Goal: Task Accomplishment & Management: Complete application form

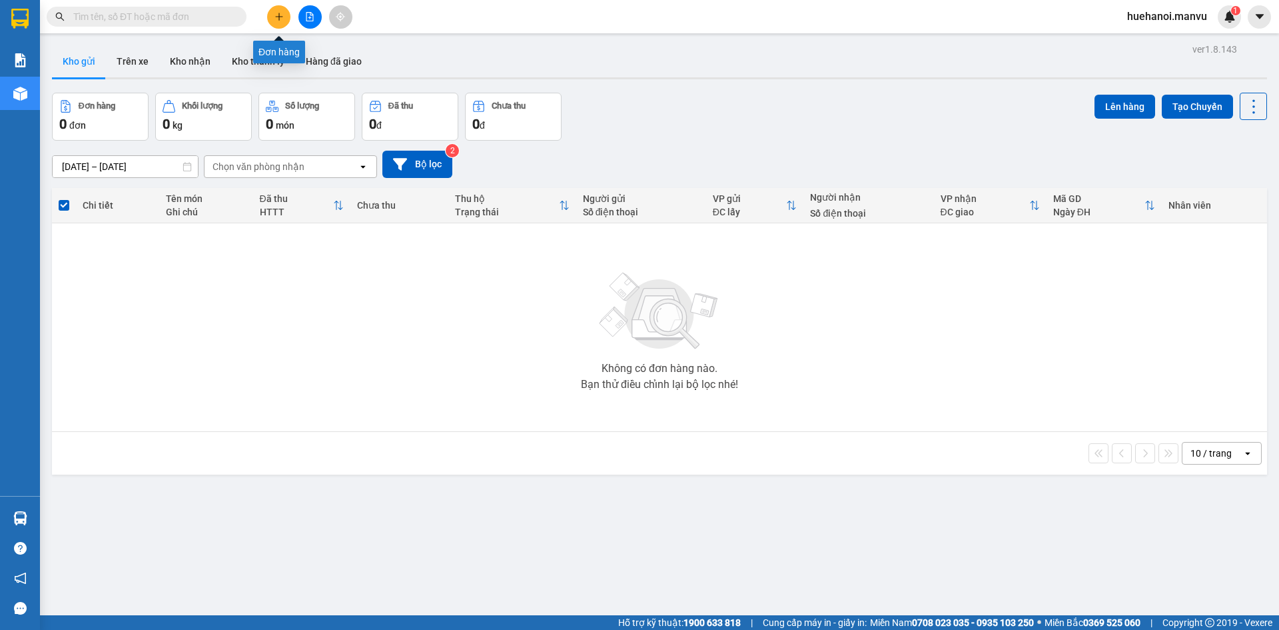
click at [287, 9] on button at bounding box center [278, 16] width 23 height 23
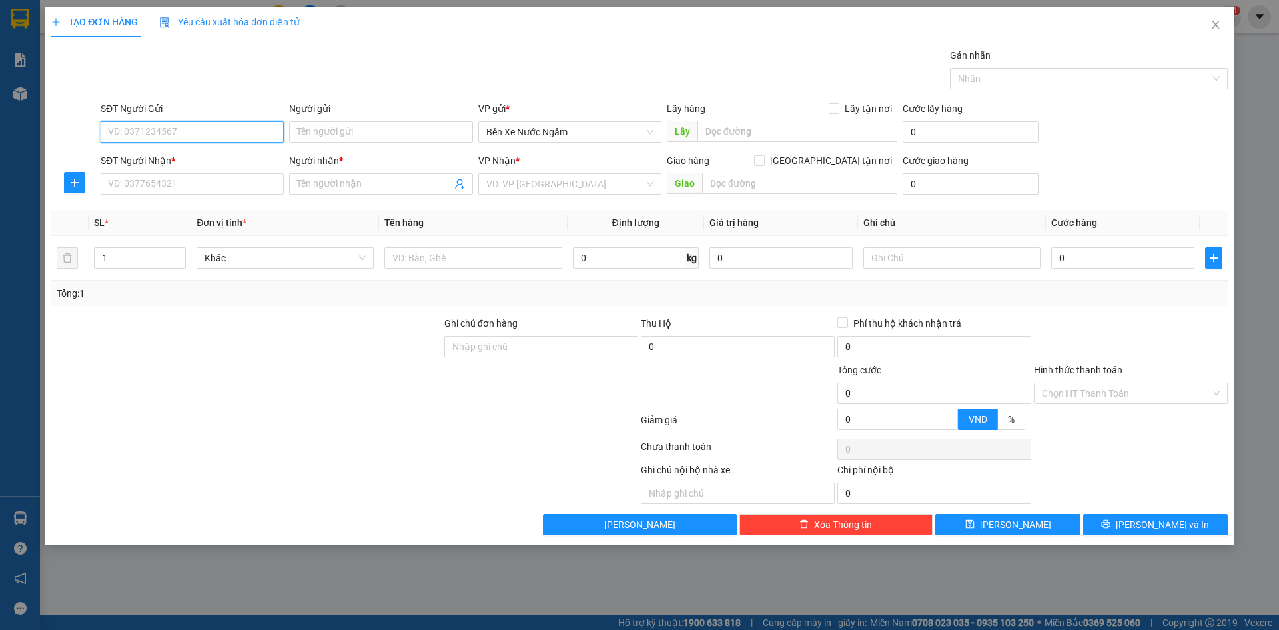
click at [211, 135] on input "SĐT Người Gửi" at bounding box center [192, 131] width 183 height 21
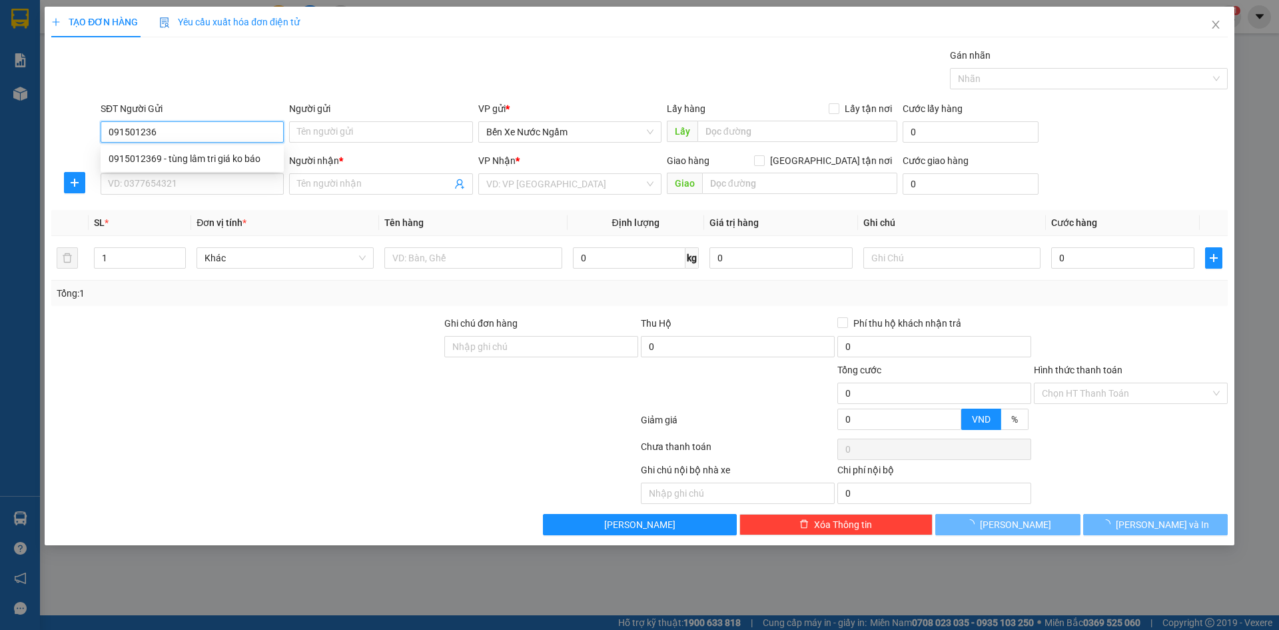
type input "0915012369"
click at [210, 155] on div "0915012369 - tùng lâm tri giá ko báo" at bounding box center [192, 158] width 167 height 15
type input "[PERSON_NAME] tri giá ko báo"
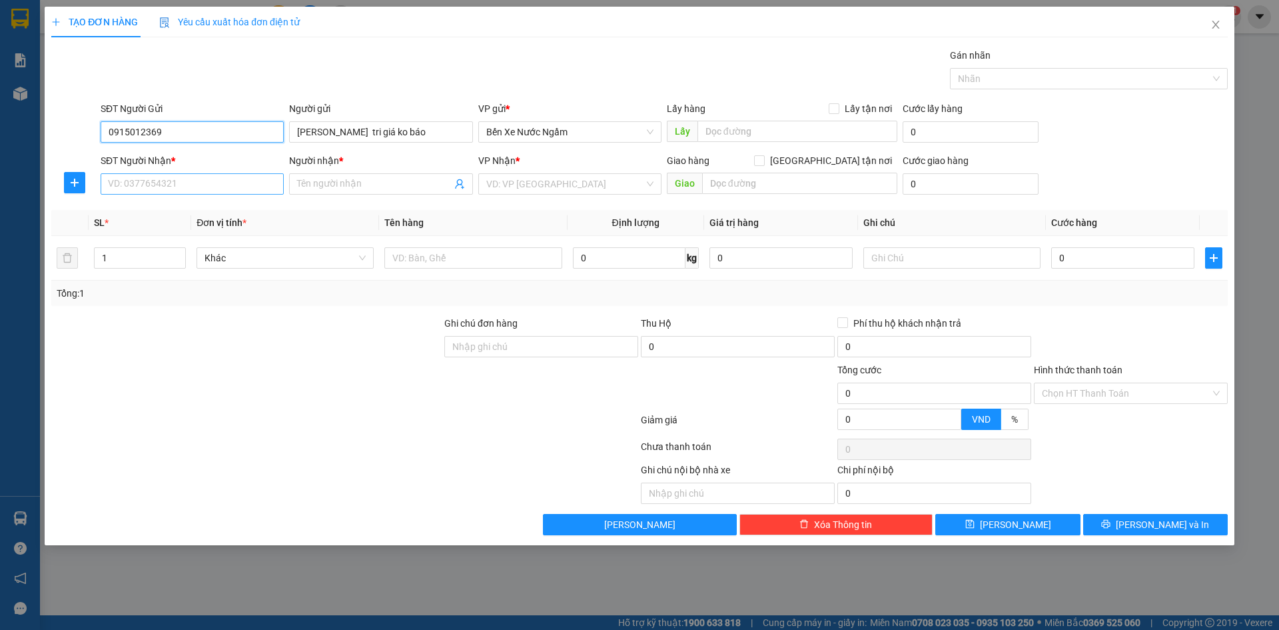
type input "0915012369"
click at [209, 185] on input "SĐT Người Nhận *" at bounding box center [192, 183] width 183 height 21
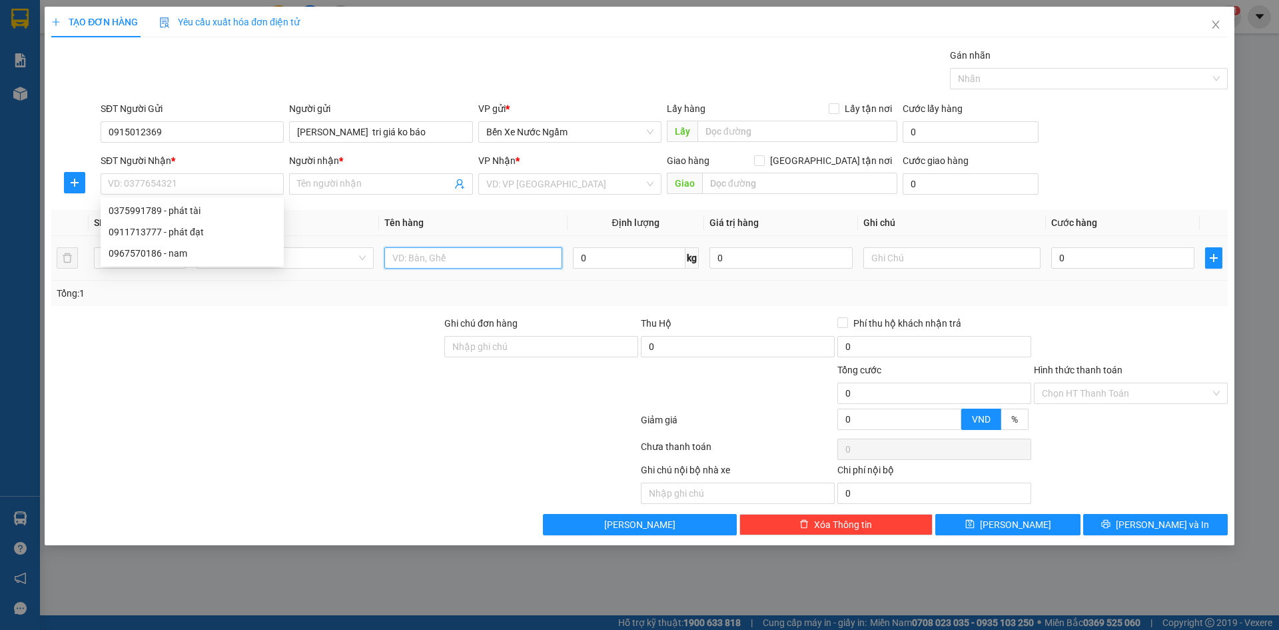
click at [456, 259] on input "text" at bounding box center [472, 257] width 177 height 21
type input "1 bck"
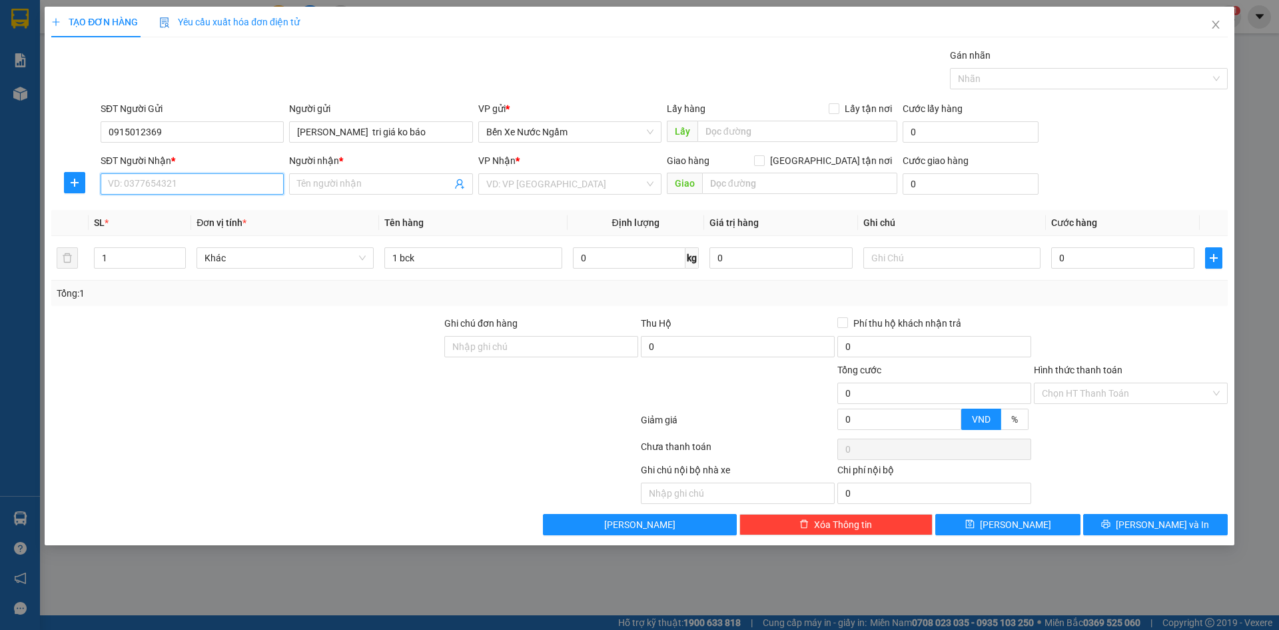
click at [241, 180] on input "SĐT Người Nhận *" at bounding box center [192, 183] width 183 height 21
click at [183, 209] on div "0375991789 - phát tài" at bounding box center [192, 210] width 167 height 15
type input "0375991789"
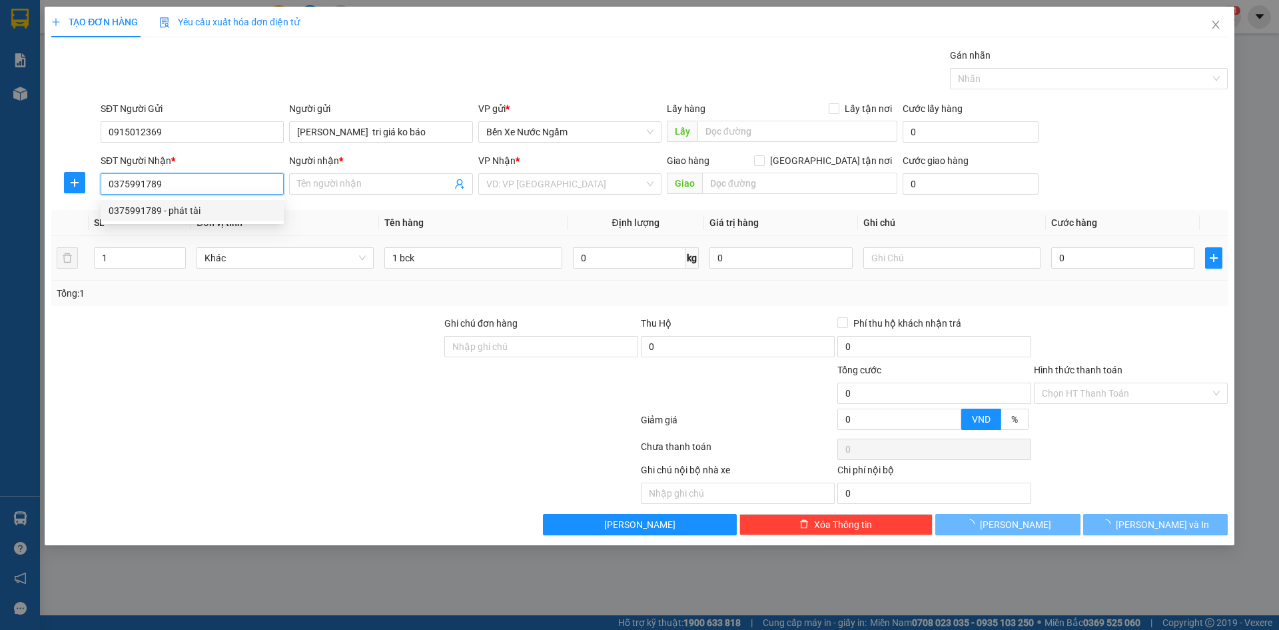
type input "phát tài"
type input "ky long"
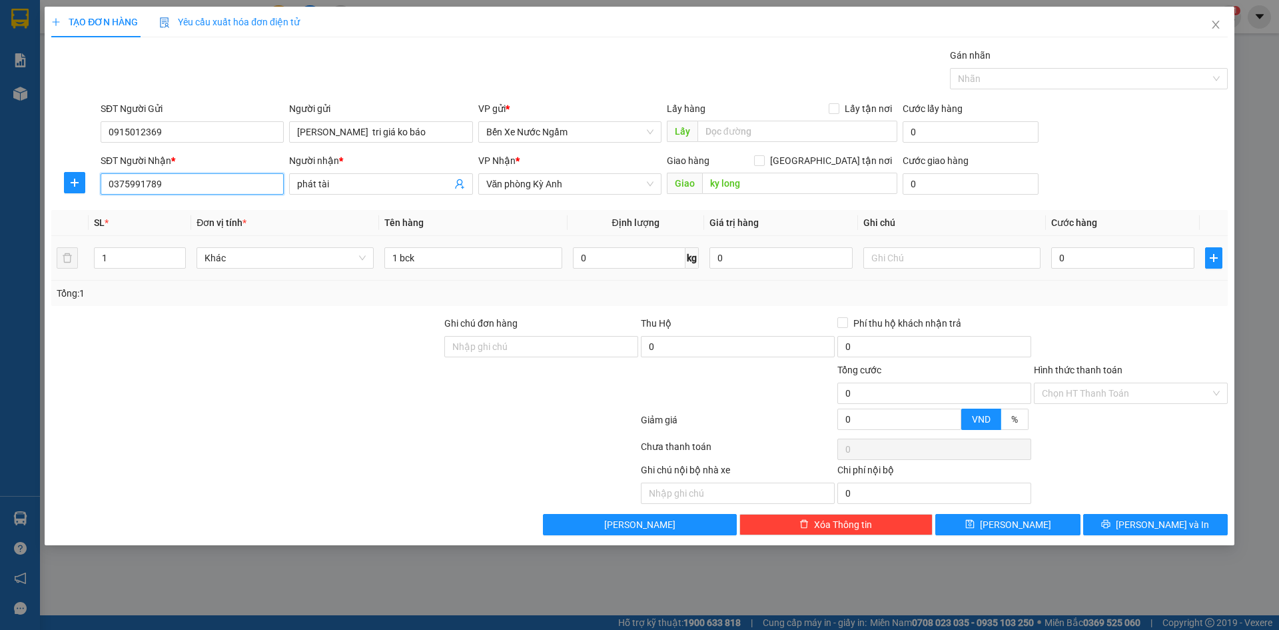
type input "0375991789"
click at [475, 269] on div "1 bck" at bounding box center [472, 258] width 177 height 27
click at [470, 265] on input "1 bck" at bounding box center [472, 257] width 177 height 21
type input "1 bọc trắng"
click at [1089, 261] on input "0" at bounding box center [1122, 257] width 143 height 21
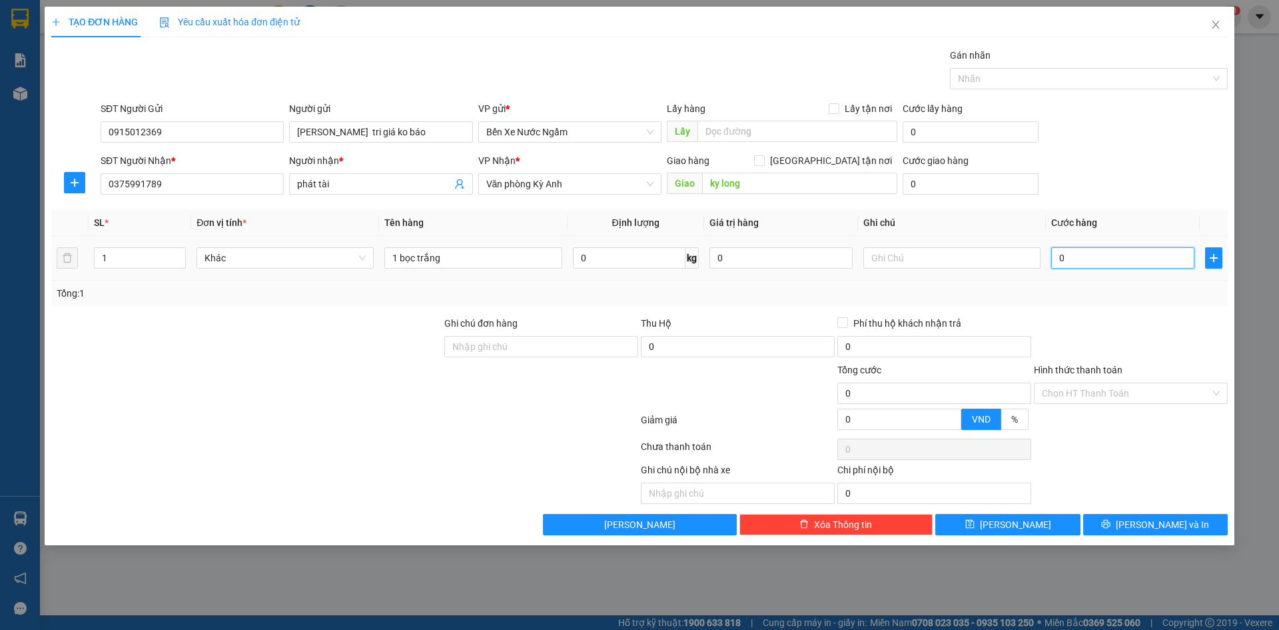
type input "5"
type input "50"
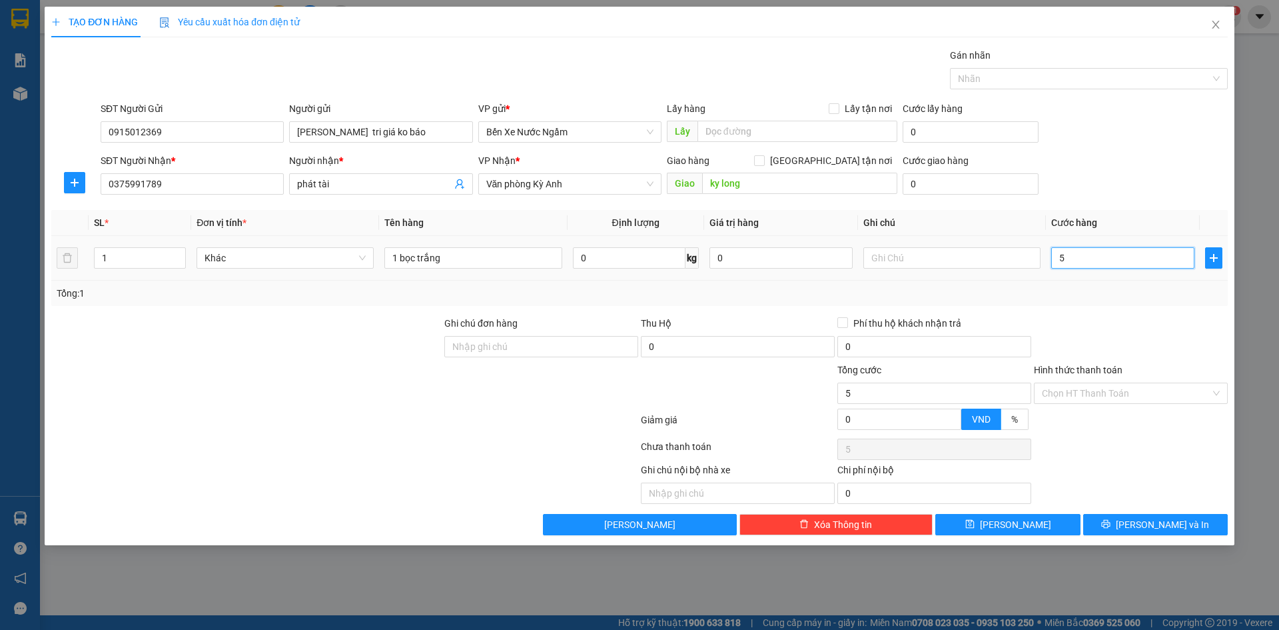
type input "50"
type input "500"
type input "5.000"
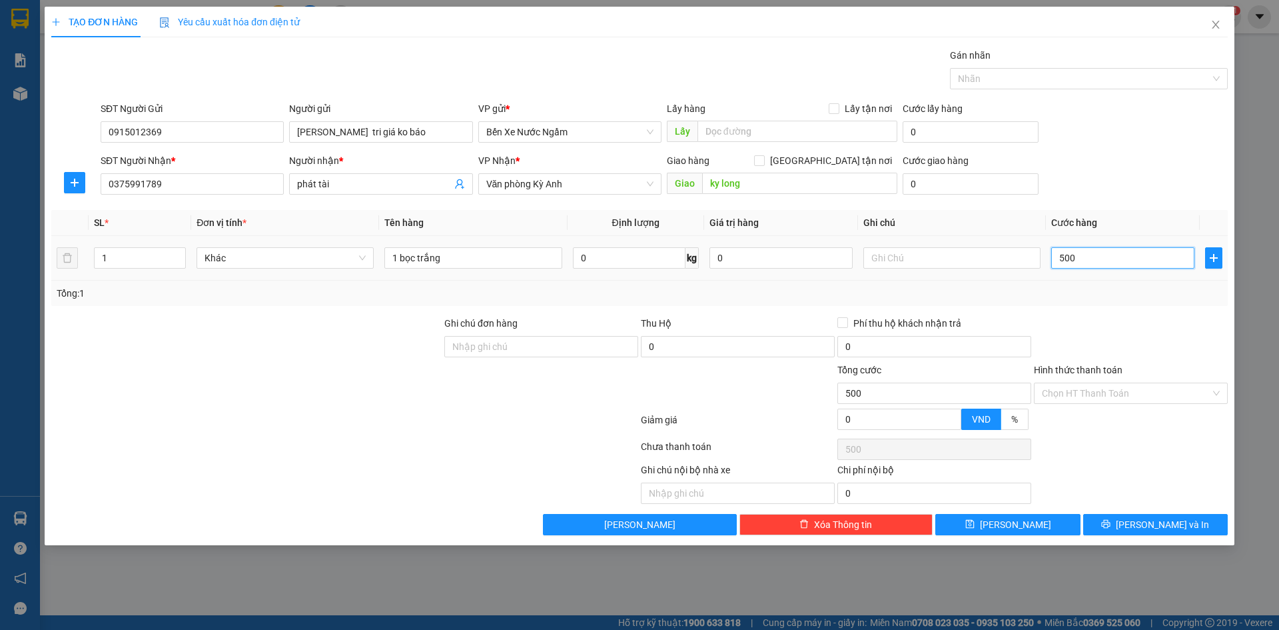
type input "5.000"
type input "50.000"
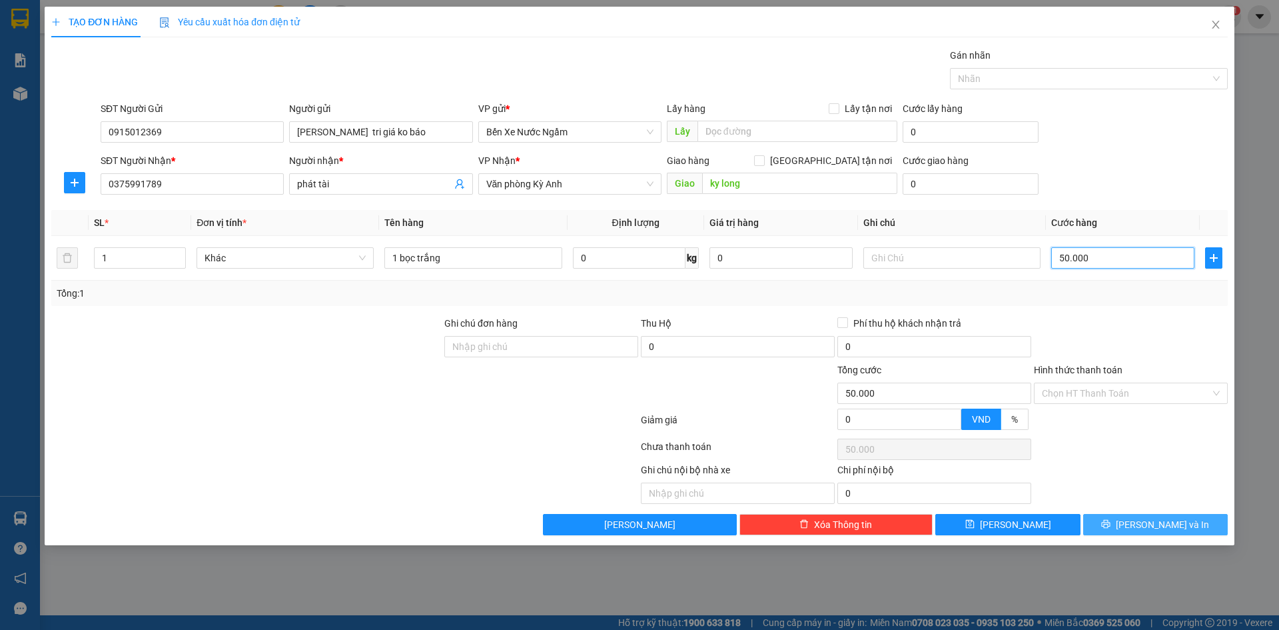
type input "50.000"
click at [1127, 519] on button "[PERSON_NAME] và In" at bounding box center [1155, 524] width 145 height 21
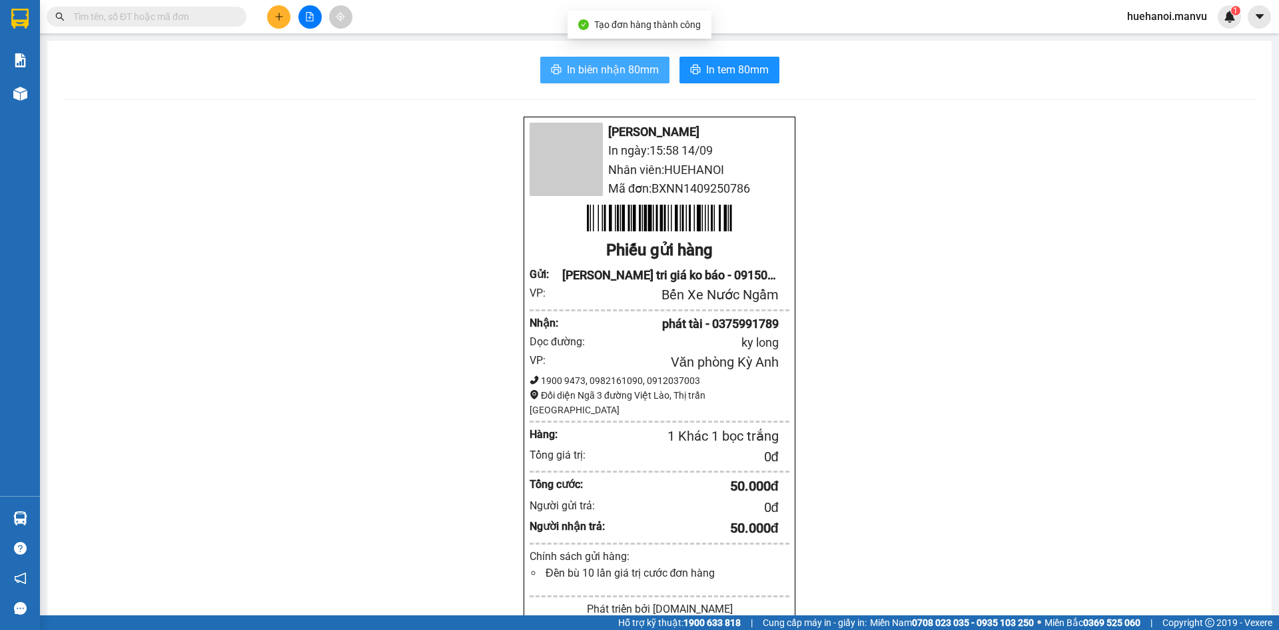
click at [620, 75] on span "In biên nhận 80mm" at bounding box center [613, 69] width 92 height 17
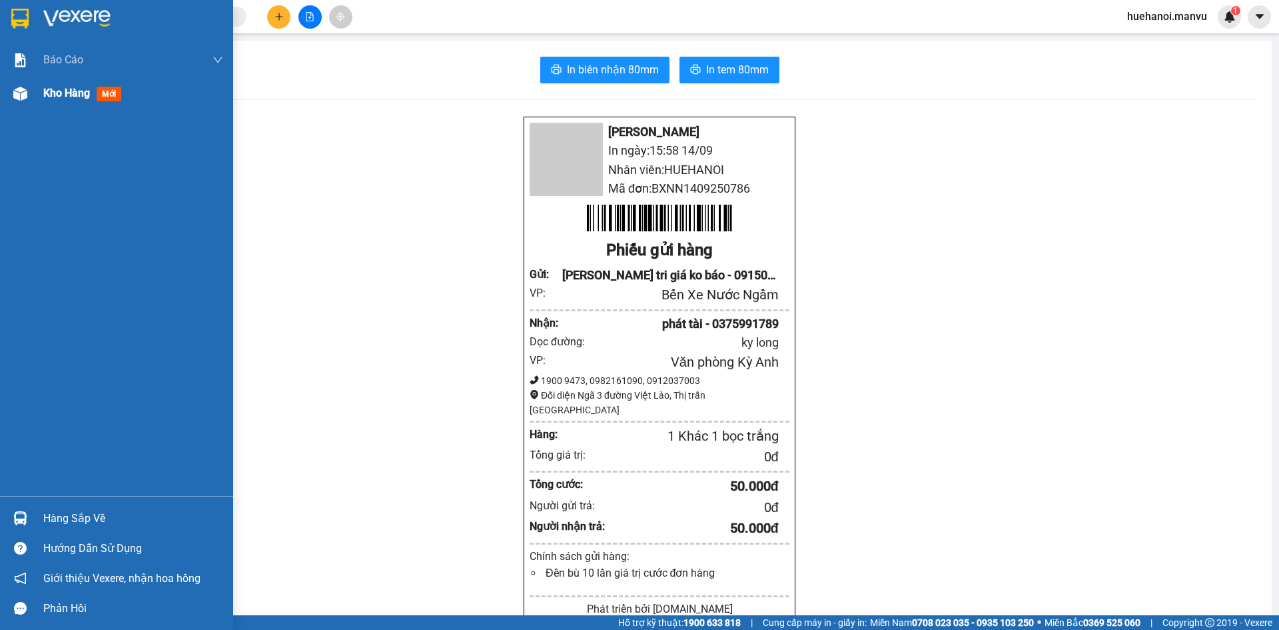
click at [56, 88] on span "Kho hàng" at bounding box center [66, 93] width 47 height 13
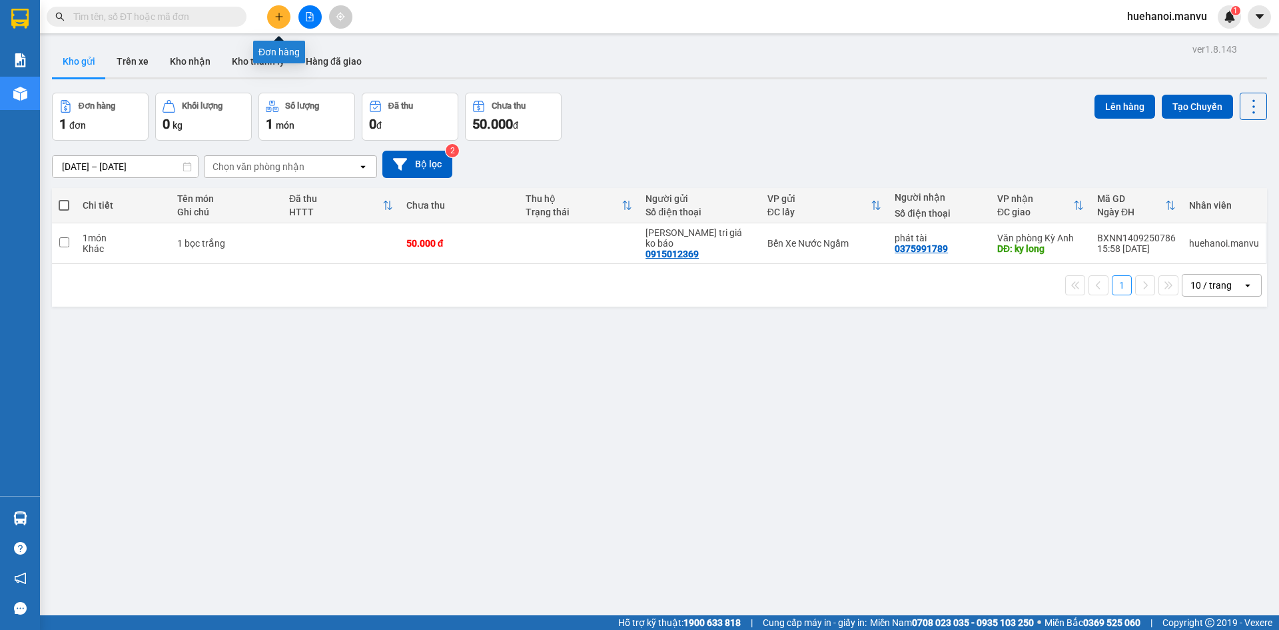
click at [279, 18] on icon "plus" at bounding box center [279, 16] width 9 height 9
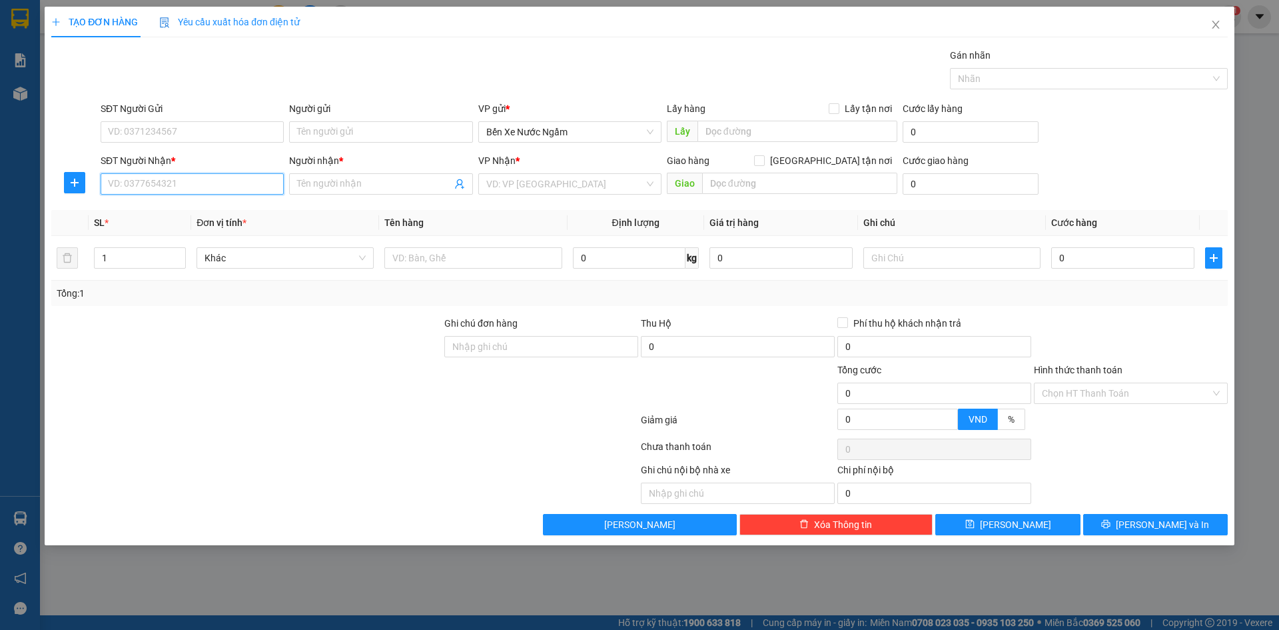
click at [214, 188] on input "SĐT Người Nhận *" at bounding box center [192, 183] width 183 height 21
type input "0919778328"
click at [308, 191] on span at bounding box center [380, 183] width 183 height 21
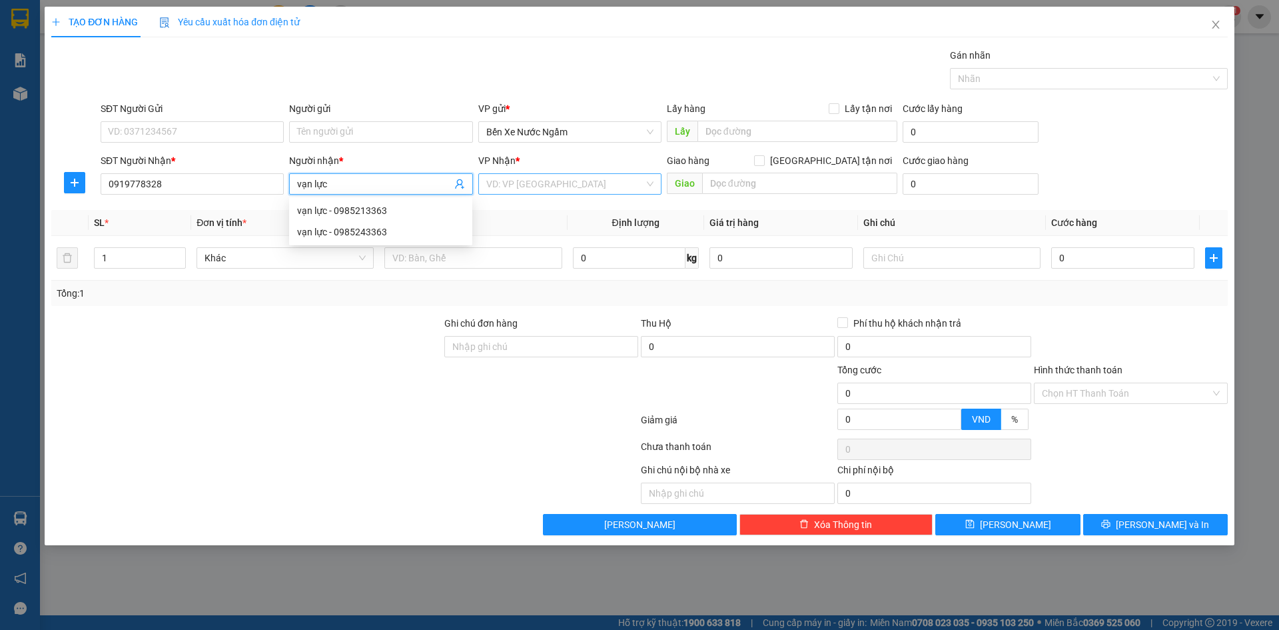
type input "vạn lực"
click at [580, 185] on input "search" at bounding box center [565, 184] width 158 height 20
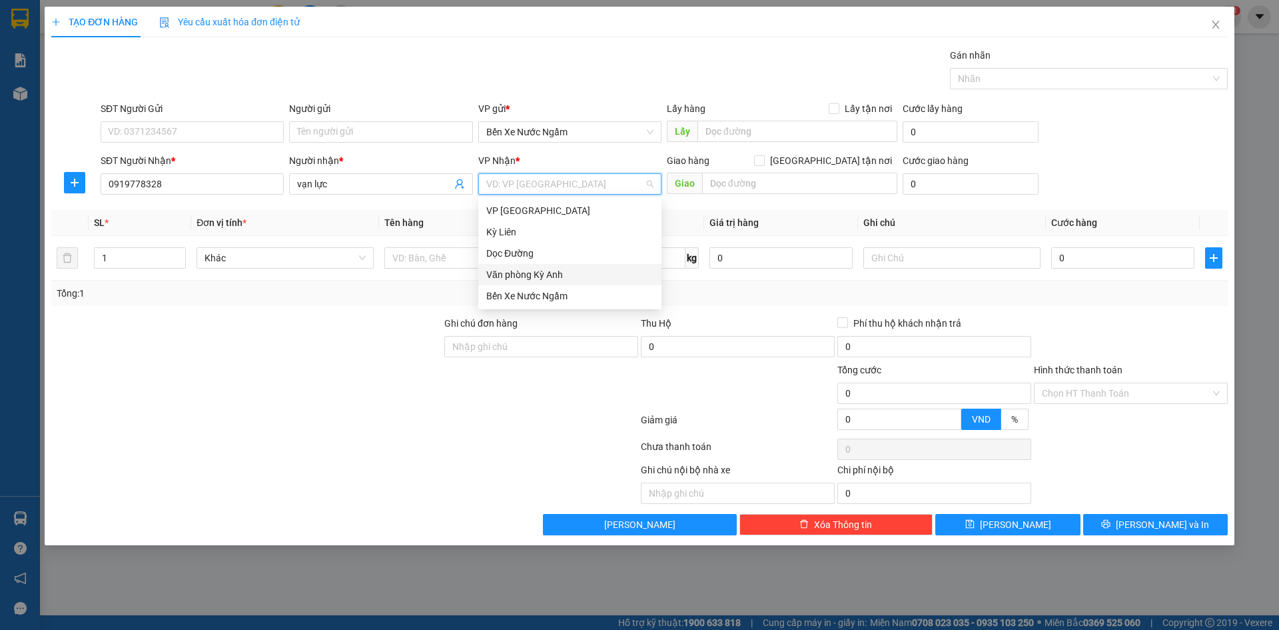
click at [556, 283] on div "Văn phòng Kỳ Anh" at bounding box center [569, 274] width 183 height 21
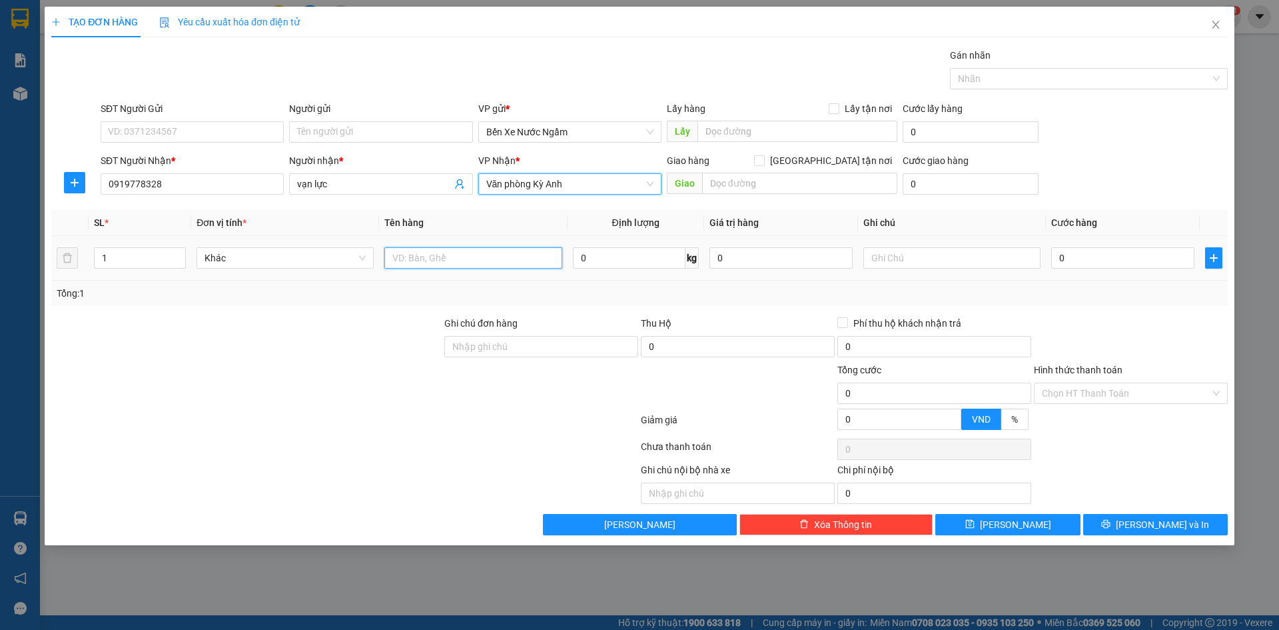
click at [469, 263] on input "text" at bounding box center [472, 257] width 177 height 21
type input "1 thùng"
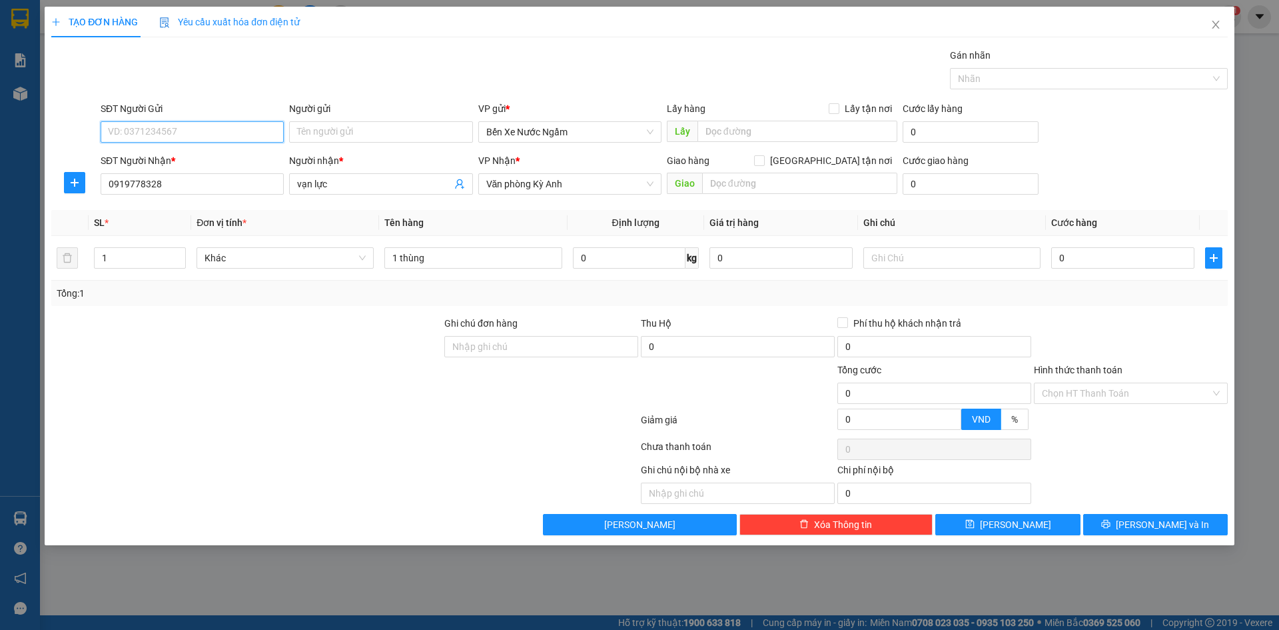
click at [187, 133] on input "SĐT Người Gửi" at bounding box center [192, 131] width 183 height 21
type input "0988261968"
click at [184, 166] on div "0988261968 - tri giá ko báo" at bounding box center [192, 158] width 183 height 21
type input "tri giá ko báo"
type input "0988261968"
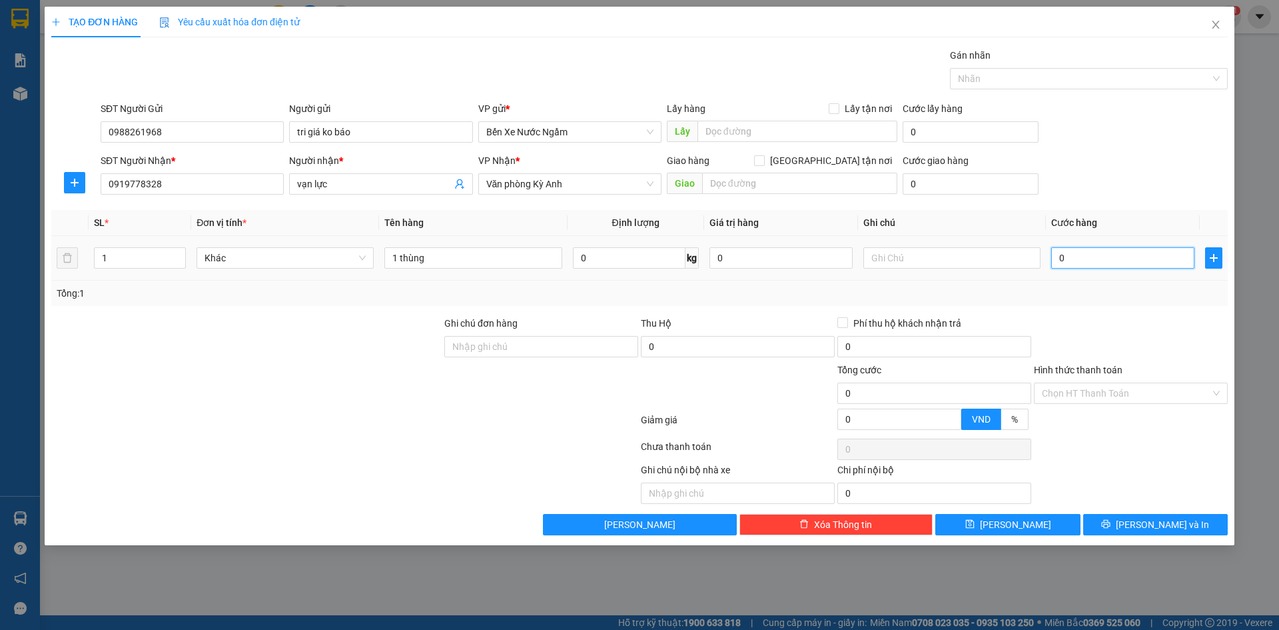
click at [1159, 247] on input "0" at bounding box center [1122, 257] width 143 height 21
type input "7"
type input "70"
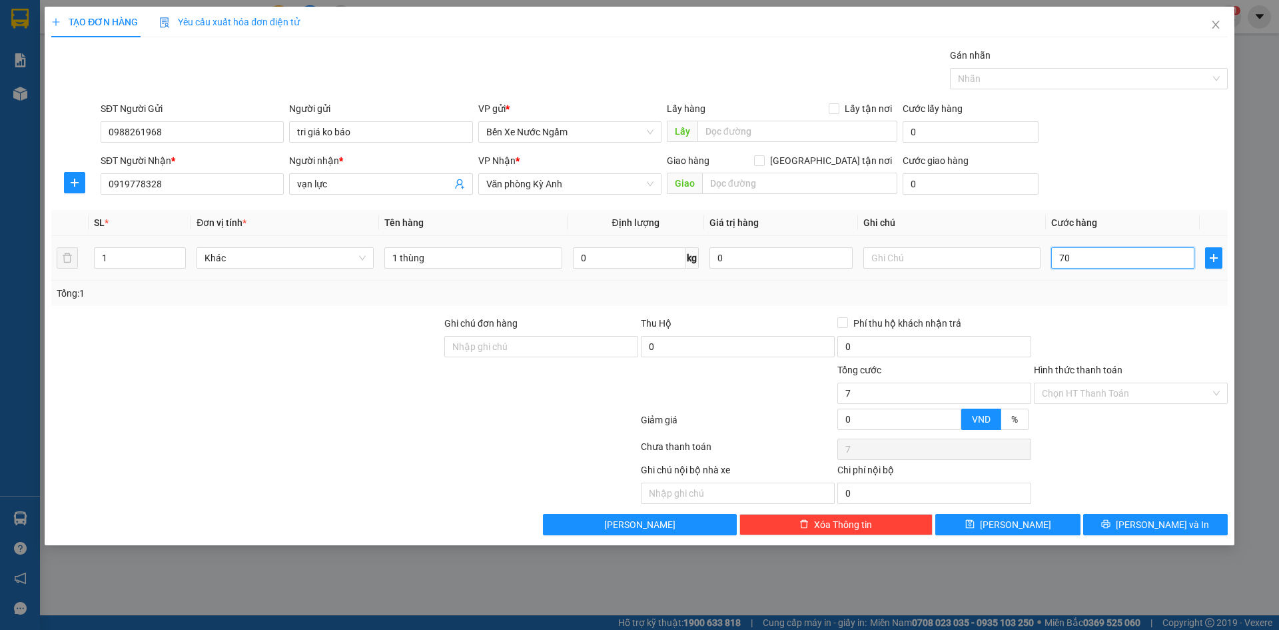
type input "70"
type input "700"
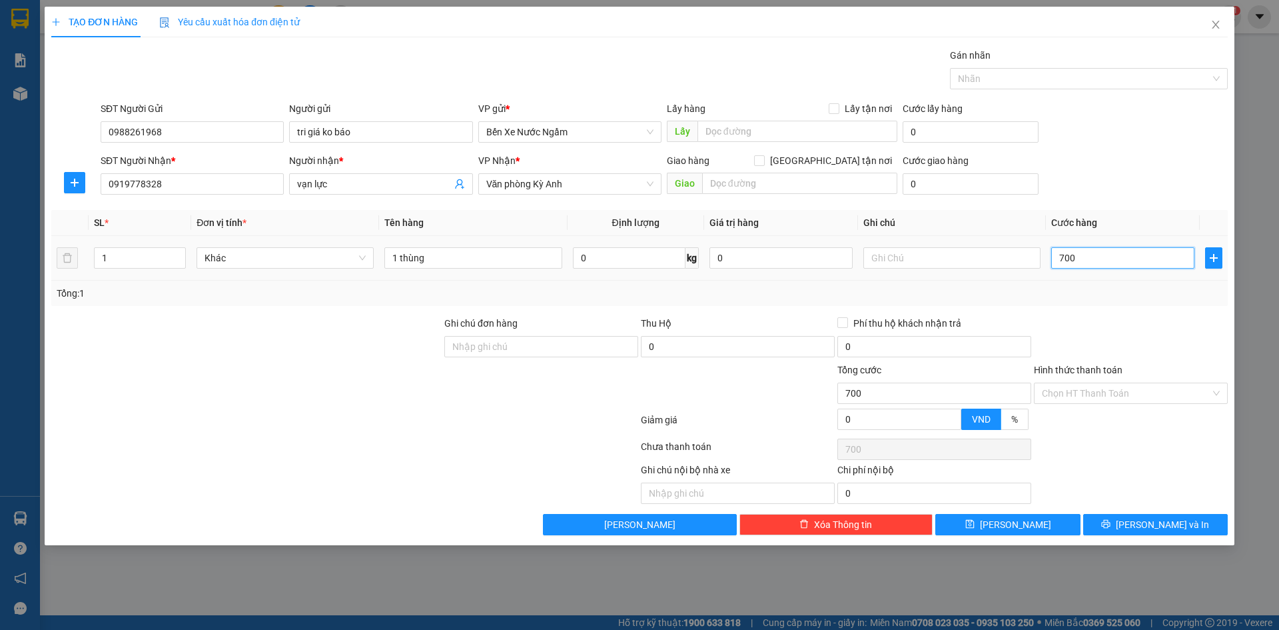
type input "7.000"
type input "70.000"
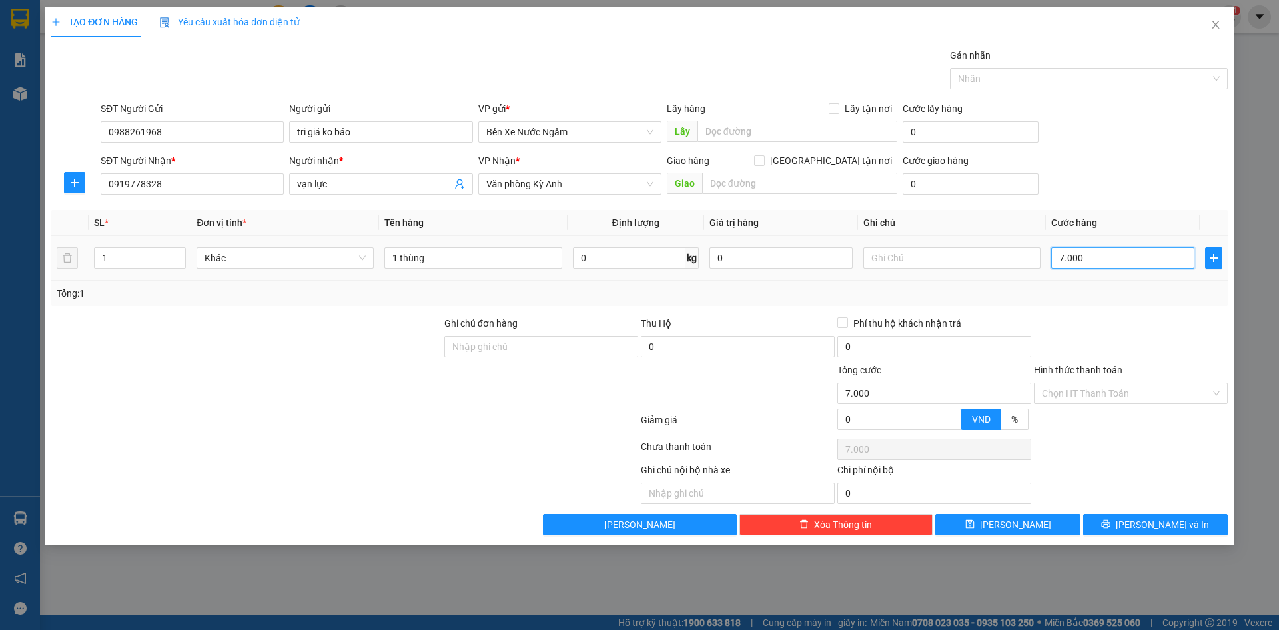
type input "70.000"
click at [431, 257] on input "1 thùng" at bounding box center [472, 257] width 177 height 21
type input "1 thùng pt"
click at [1141, 529] on button "[PERSON_NAME] và In" at bounding box center [1155, 524] width 145 height 21
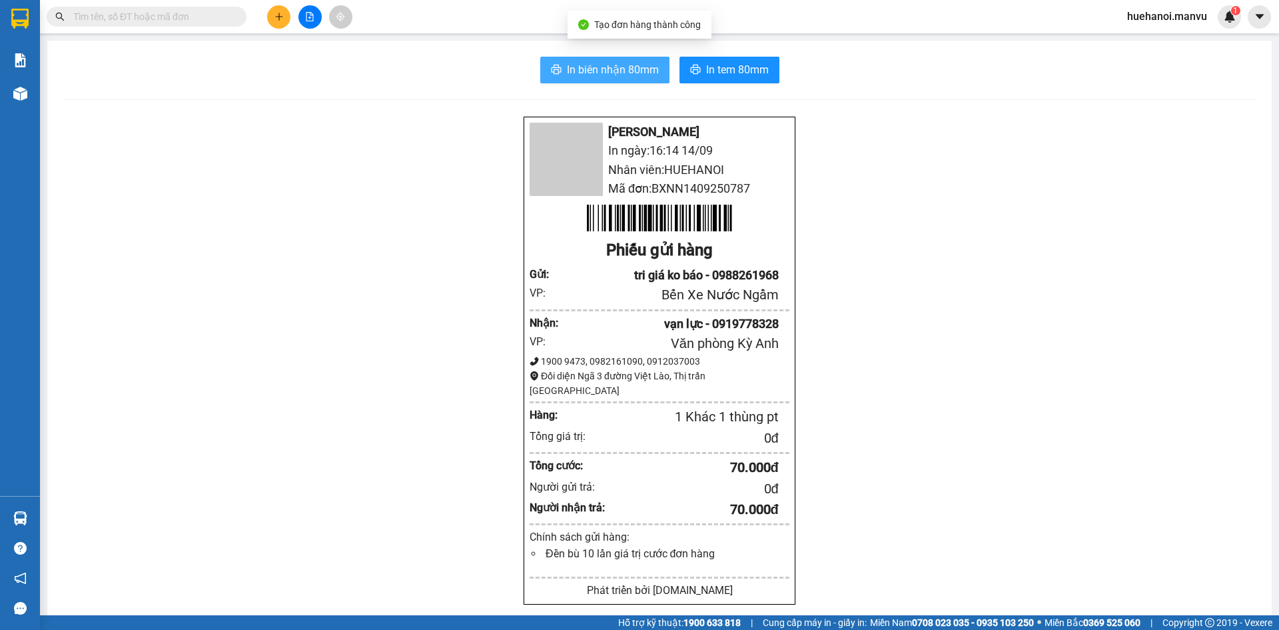
click at [640, 73] on span "In biên nhận 80mm" at bounding box center [613, 69] width 92 height 17
click at [909, 441] on div "Mận Vũ In ngày: 16:14 [DATE] Nhân viên: HUEHANOI Mã đơn: BXNN1409250787 Phiếu g…" at bounding box center [659, 528] width 1193 height 824
click at [848, 550] on div "Mận Vũ In ngày: 16:14 [DATE] Nhân viên: HUEHANOI Mã đơn: BXNN1409250787 Phiếu g…" at bounding box center [659, 528] width 1193 height 824
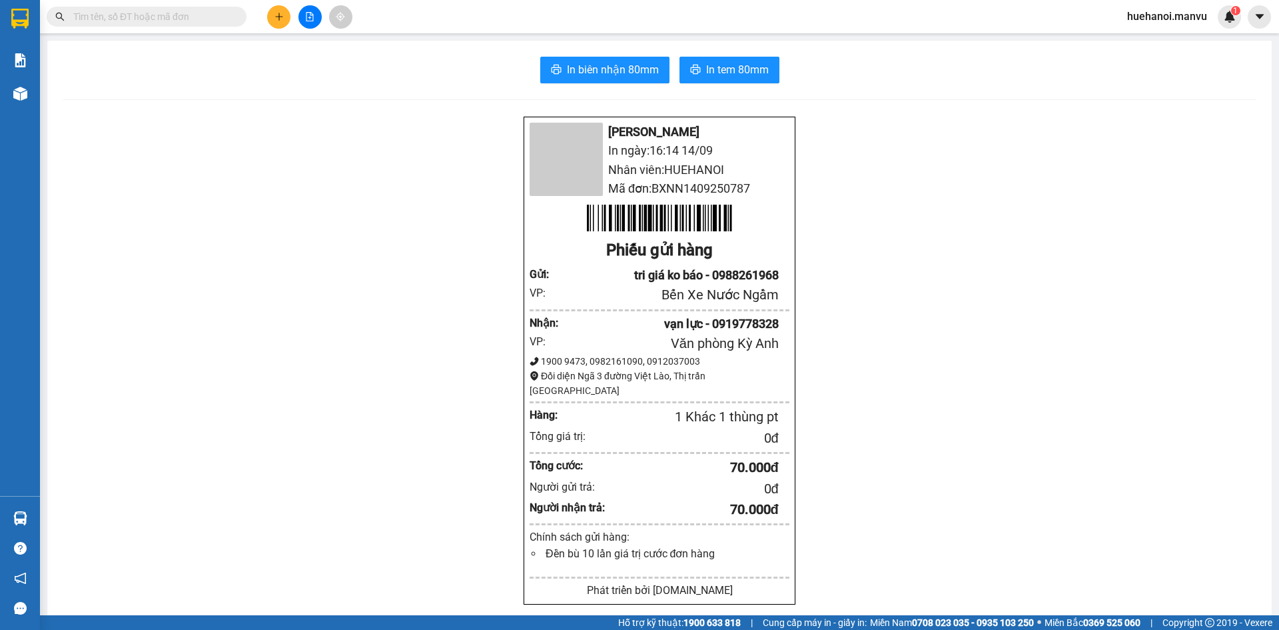
click at [848, 550] on div "Mận Vũ In ngày: 16:14 [DATE] Nhân viên: HUEHANOI Mã đơn: BXNN1409250787 Phiếu g…" at bounding box center [659, 528] width 1193 height 824
click at [277, 13] on icon "plus" at bounding box center [279, 16] width 9 height 9
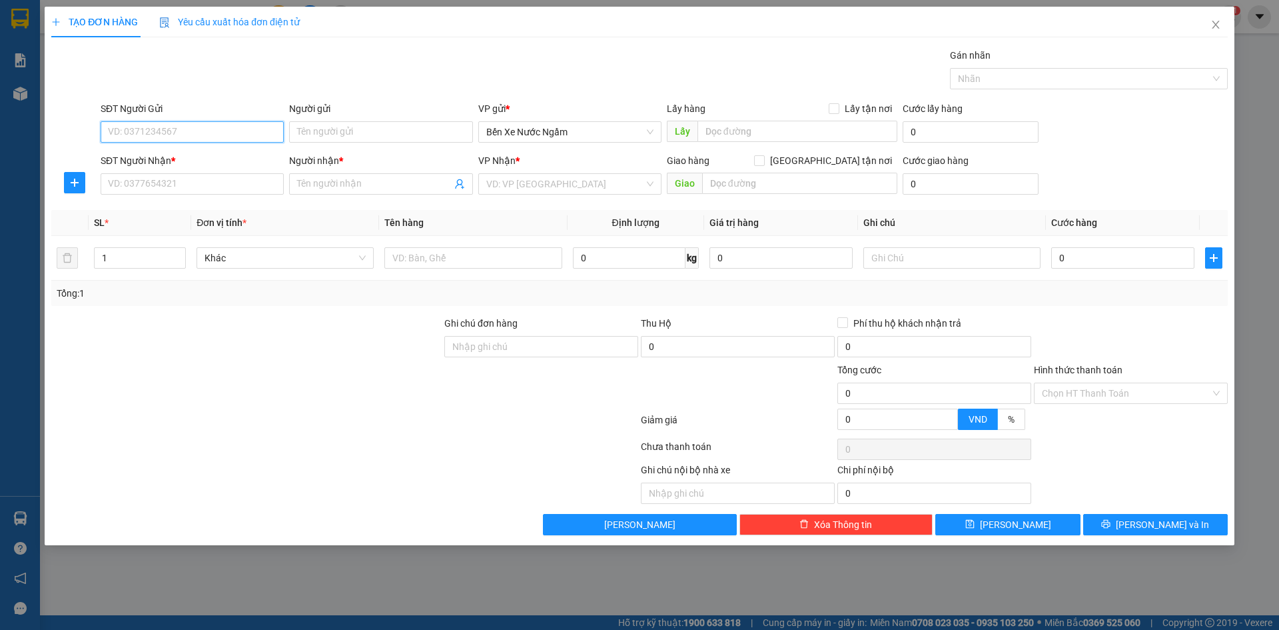
click at [180, 133] on input "SĐT Người Gửi" at bounding box center [192, 131] width 183 height 21
type input "0971092556"
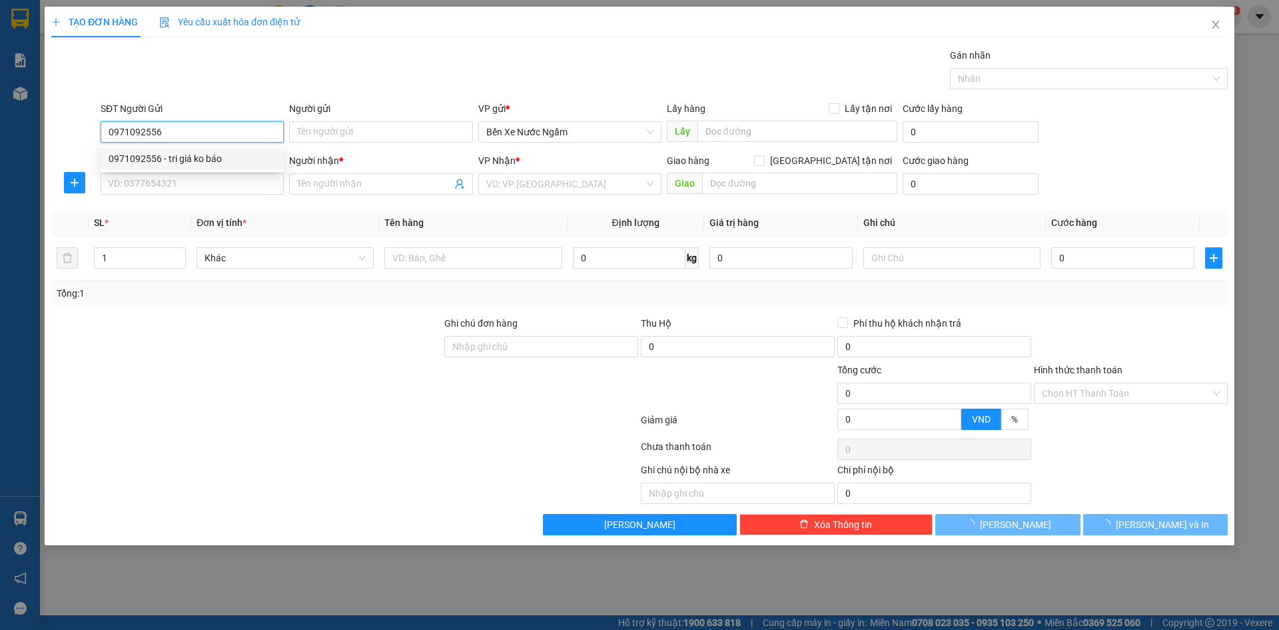
click at [174, 167] on div "0971092556 - tri giá ko báo" at bounding box center [192, 158] width 183 height 21
type input "tri giá ko báo"
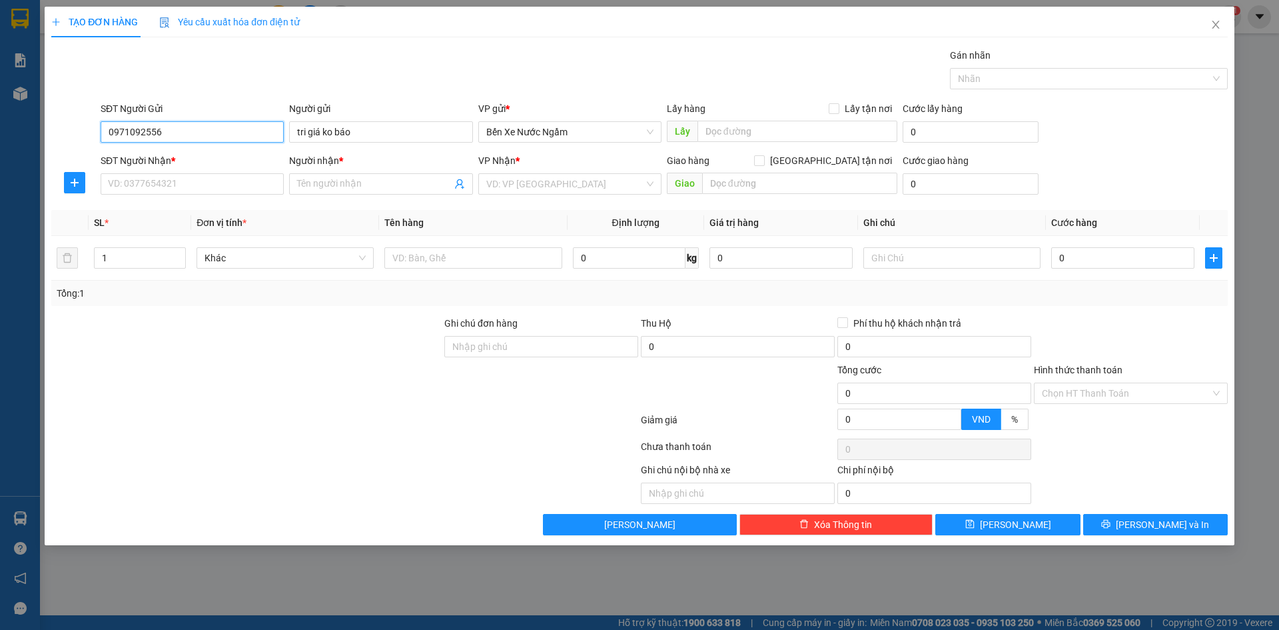
type input "0971092556"
click at [174, 173] on div "SĐT Người Nhận *" at bounding box center [192, 163] width 183 height 20
click at [178, 181] on input "SĐT Người Nhận *" at bounding box center [192, 183] width 183 height 21
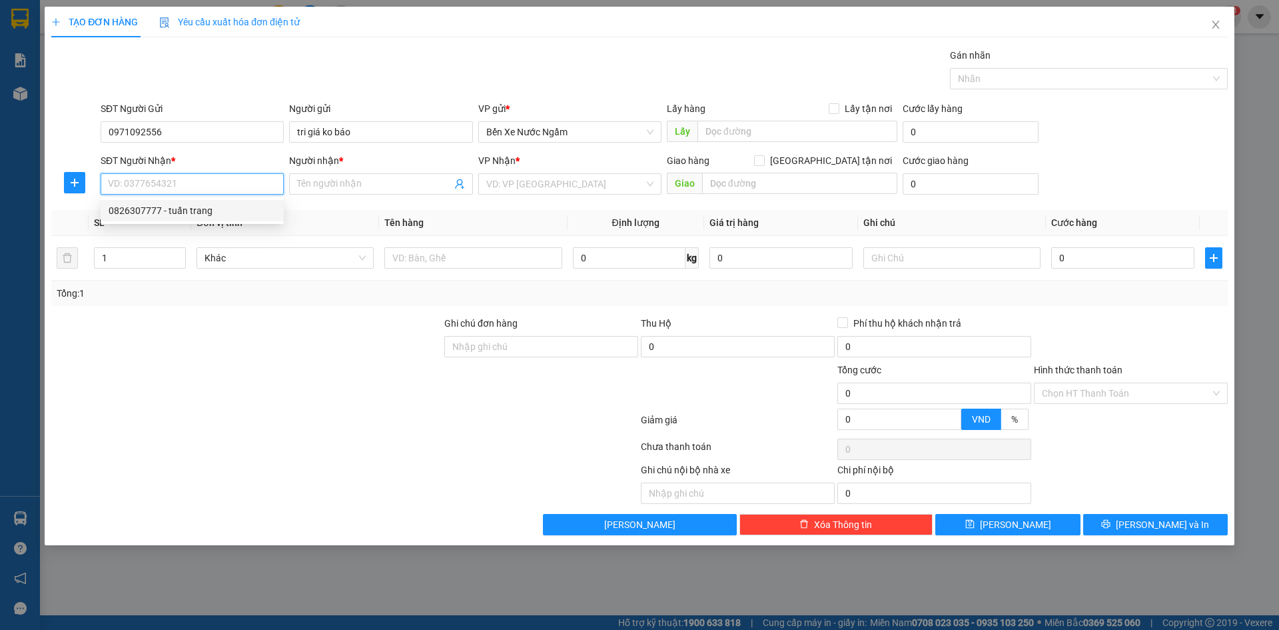
click at [179, 215] on div "0826307777 - tuấn trang" at bounding box center [192, 210] width 167 height 15
type input "0826307777"
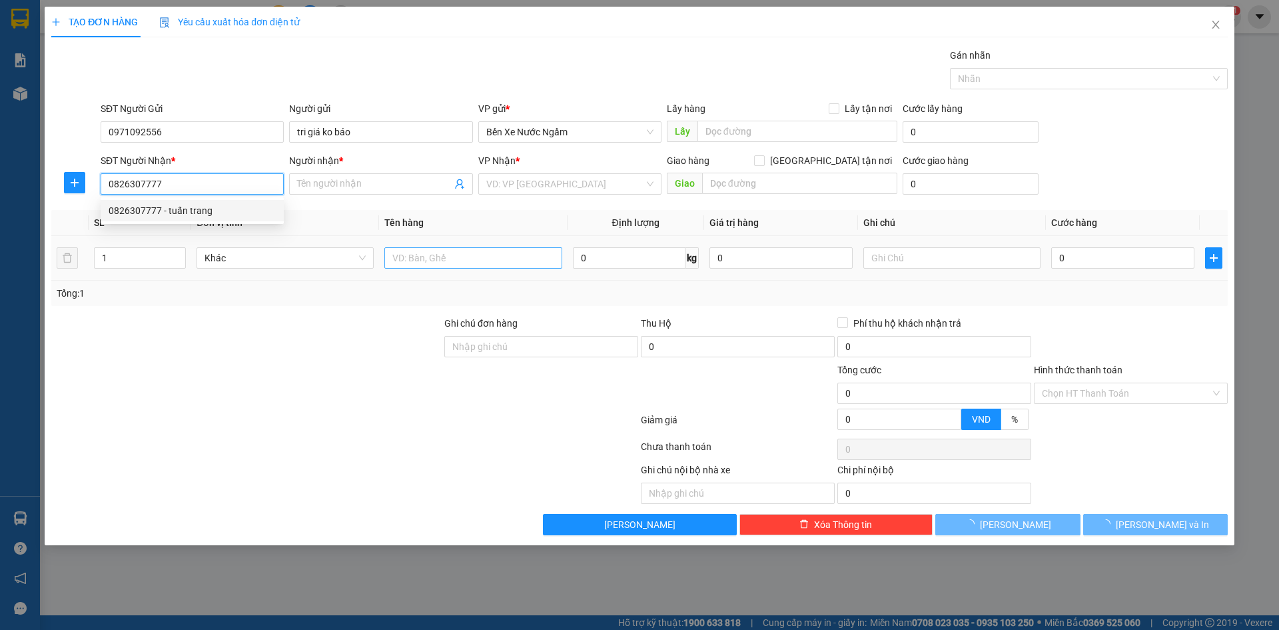
type input "tuấn trang"
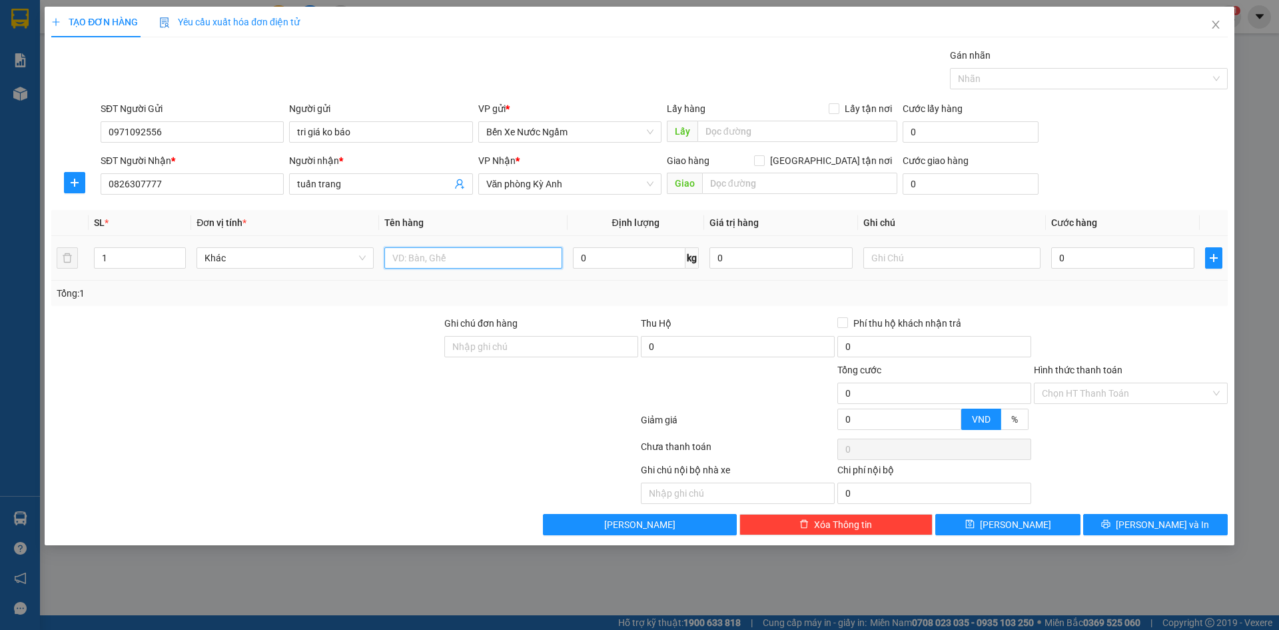
click at [456, 261] on input "text" at bounding box center [472, 257] width 177 height 21
type input "1 Kiện pt"
click at [1094, 247] on input "0" at bounding box center [1122, 257] width 143 height 21
type input "7"
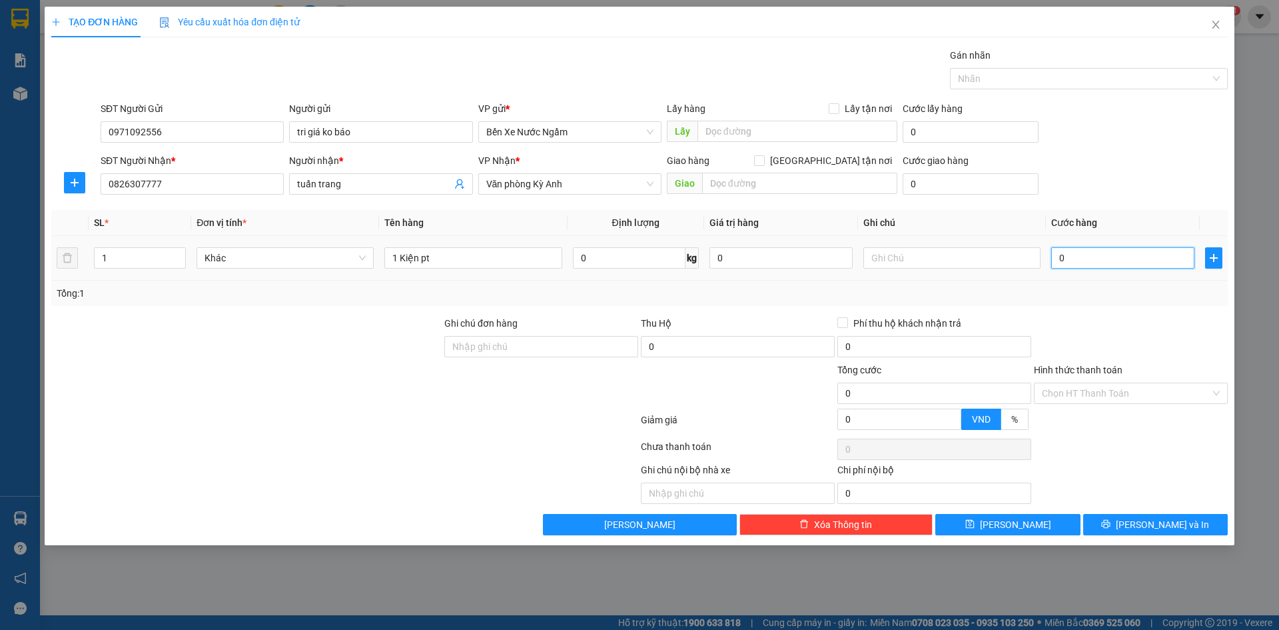
type input "7"
type input "70"
type input "700"
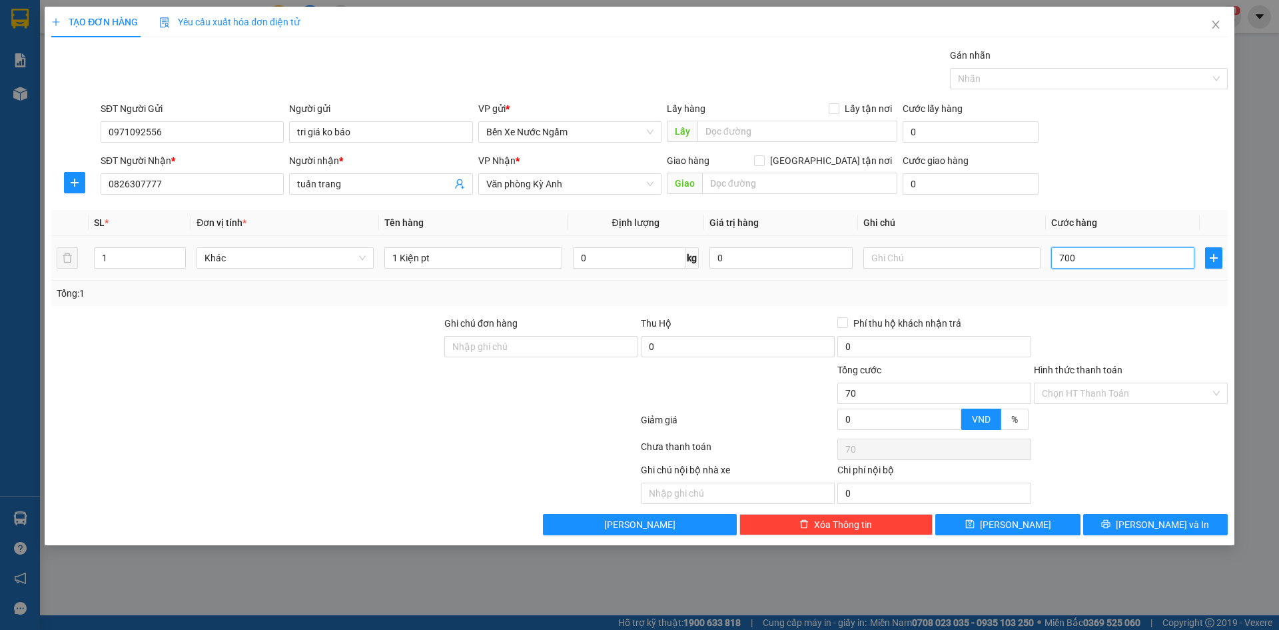
type input "700"
type input "7.000"
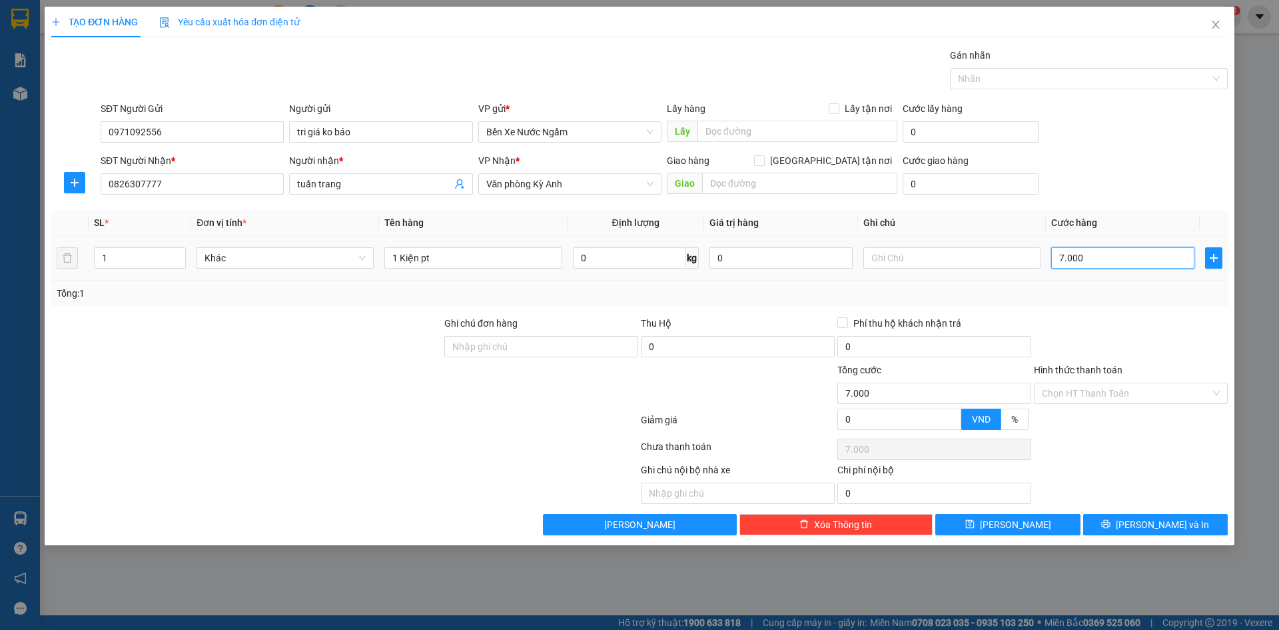
type input "70.000"
click at [1129, 520] on button "[PERSON_NAME] và In" at bounding box center [1155, 524] width 145 height 21
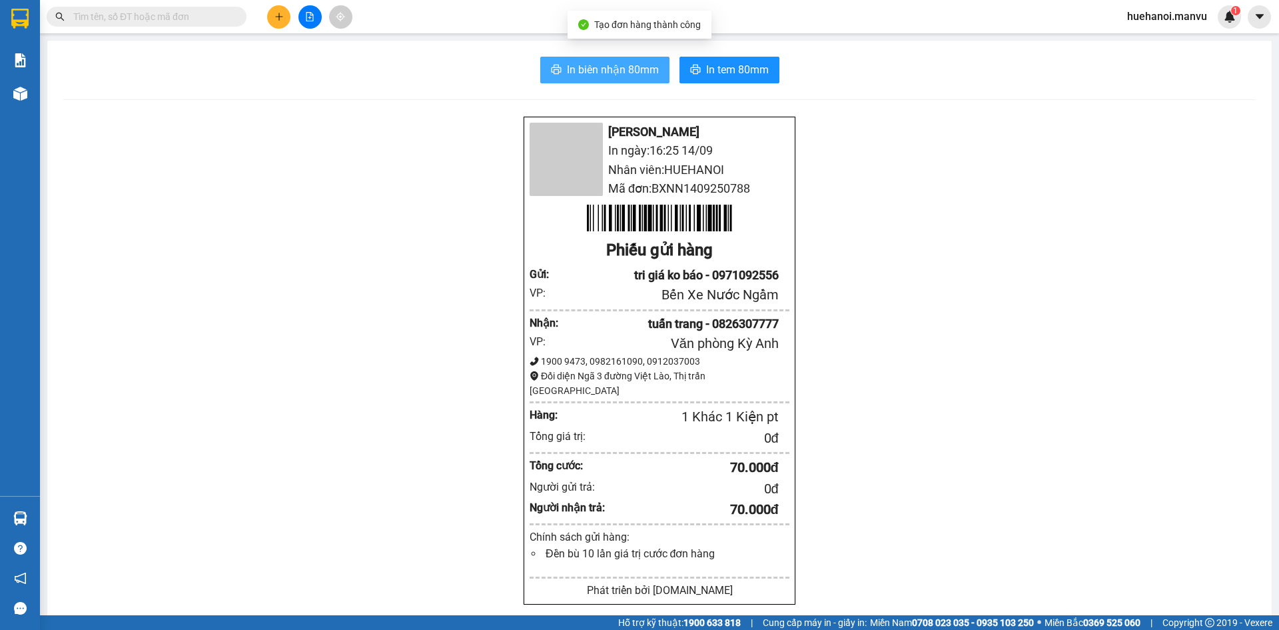
click at [586, 67] on span "In biên nhận 80mm" at bounding box center [613, 69] width 92 height 17
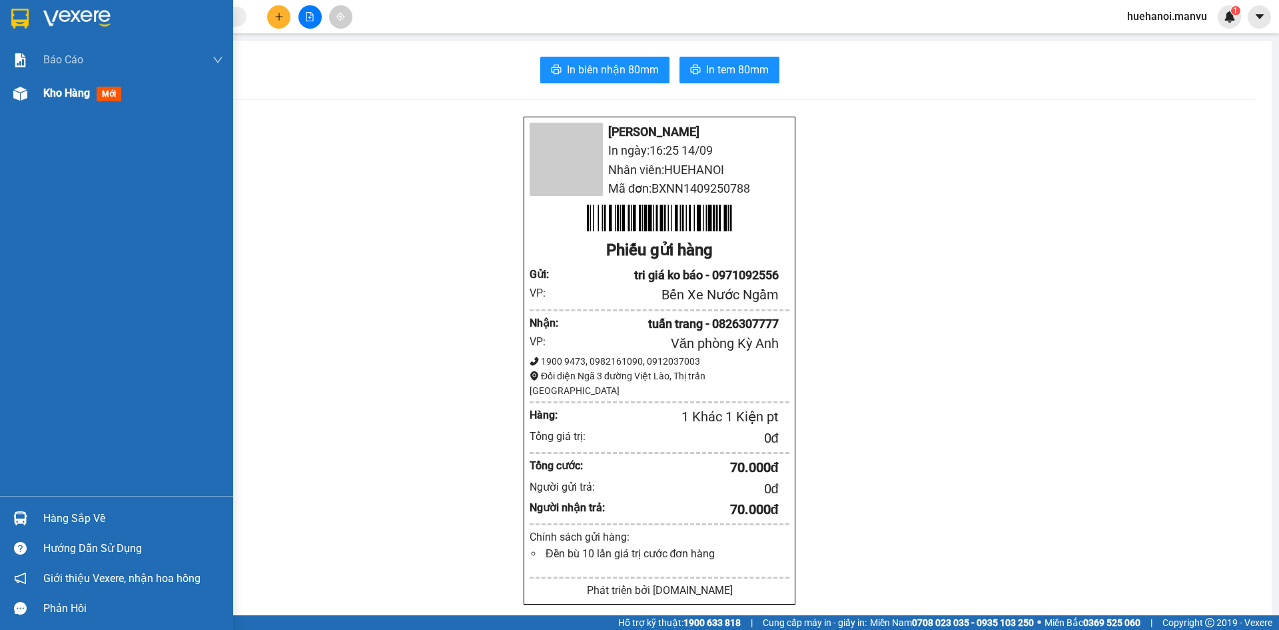
click at [69, 89] on span "Kho hàng" at bounding box center [66, 93] width 47 height 13
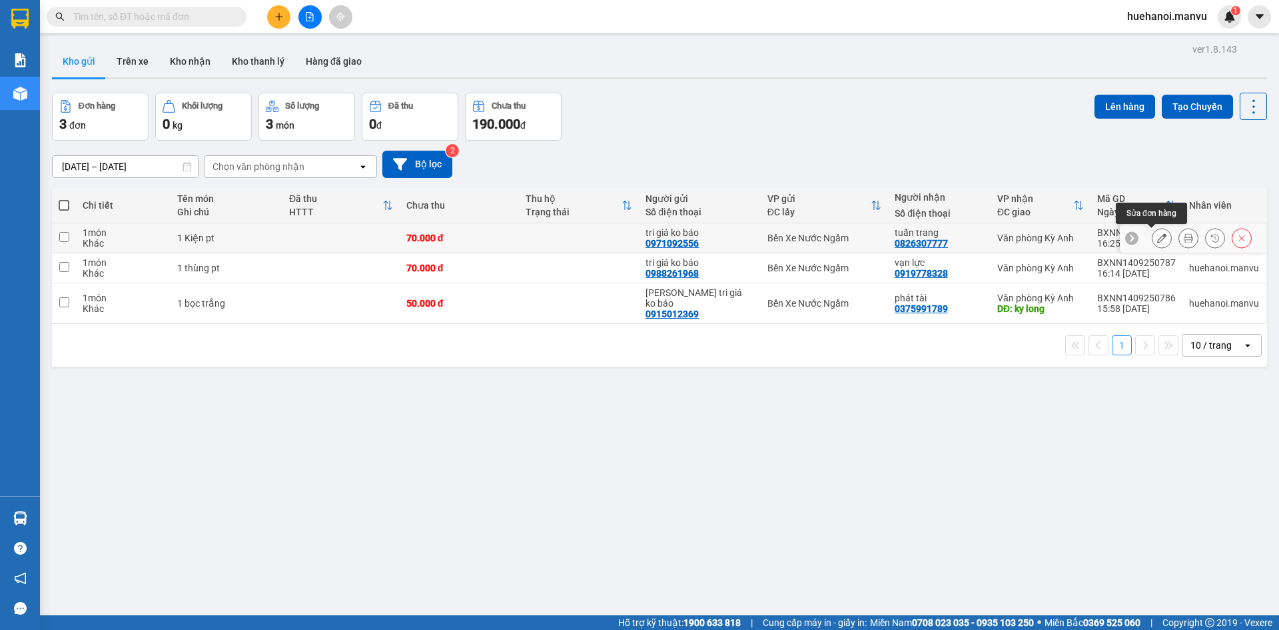
click at [1157, 234] on icon at bounding box center [1161, 237] width 9 height 9
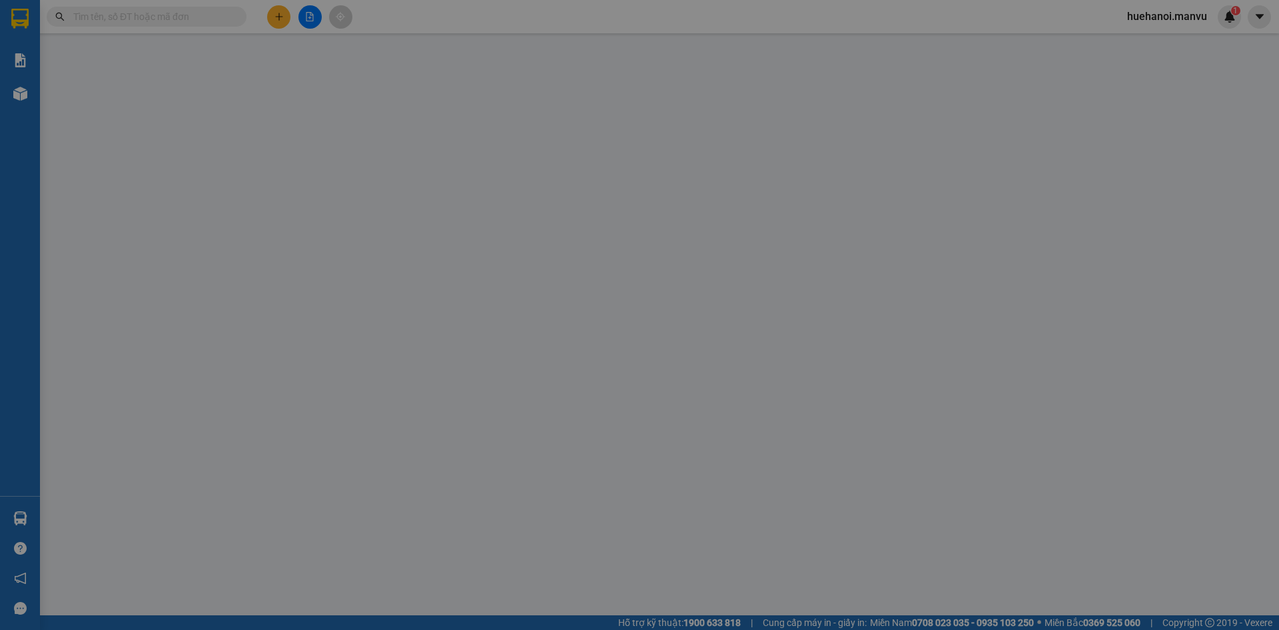
type input "0971092556"
type input "tri giá ko báo"
type input "0826307777"
type input "tuấn trang"
type input "70.000"
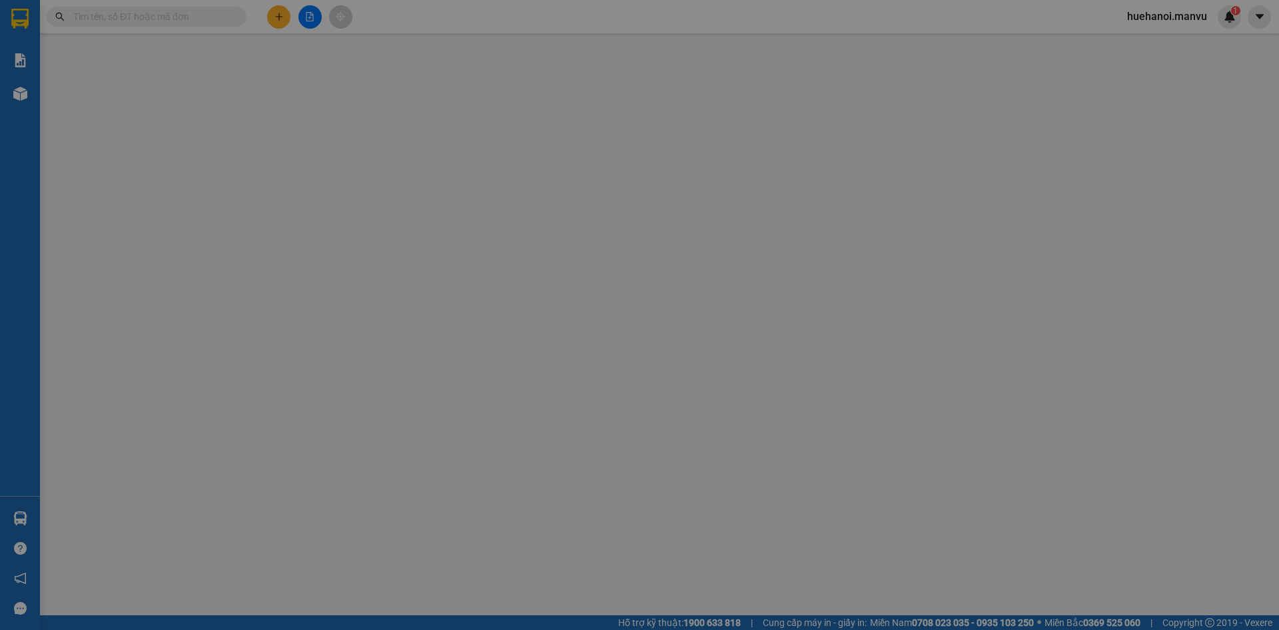
type input "70.000"
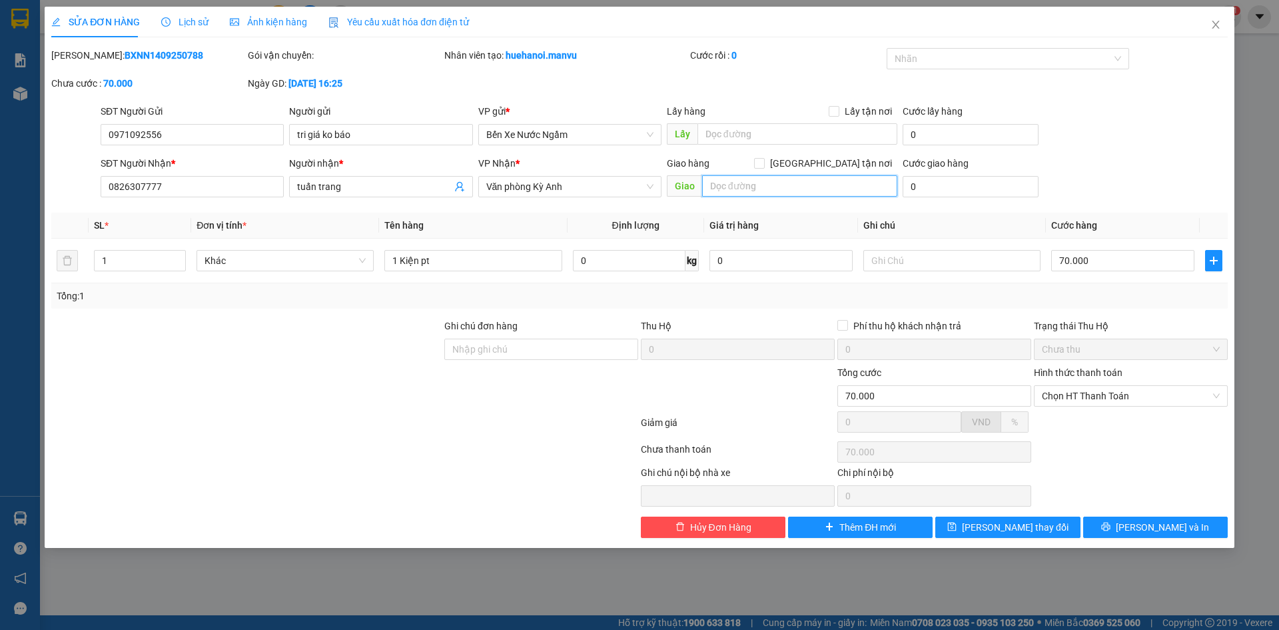
click at [782, 189] on input "text" at bounding box center [799, 185] width 195 height 21
type input "[GEOGRAPHIC_DATA]"
click at [1041, 530] on span "[PERSON_NAME] thay đổi" at bounding box center [1015, 527] width 107 height 15
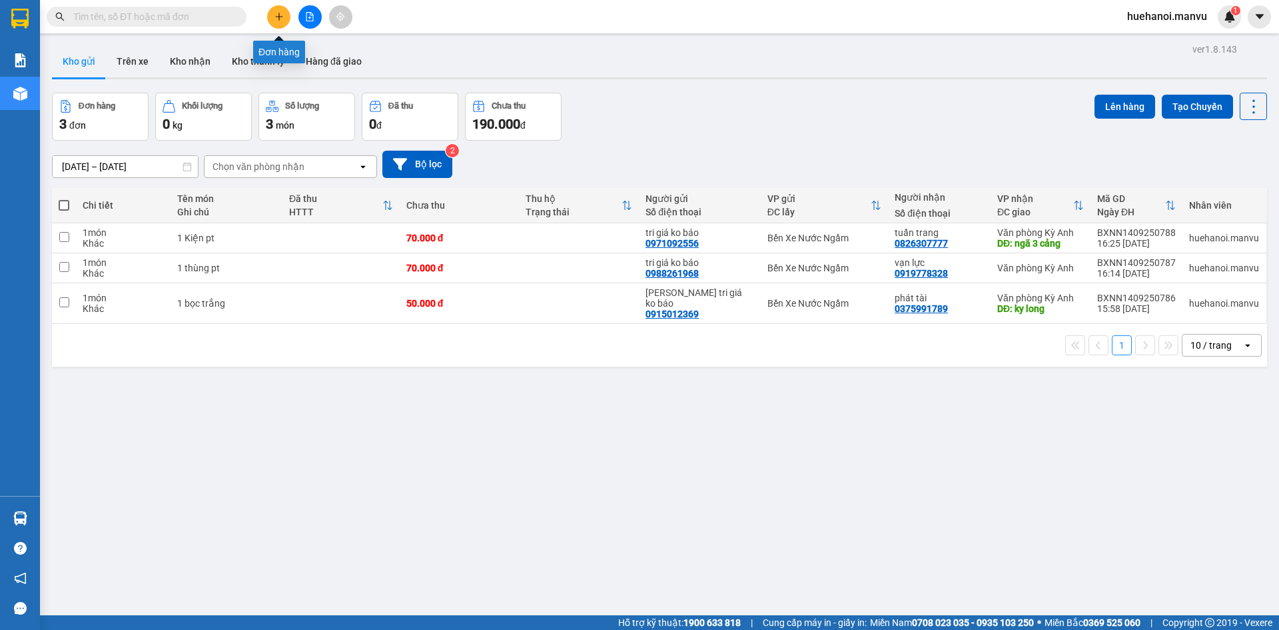
click at [287, 18] on button at bounding box center [278, 16] width 23 height 23
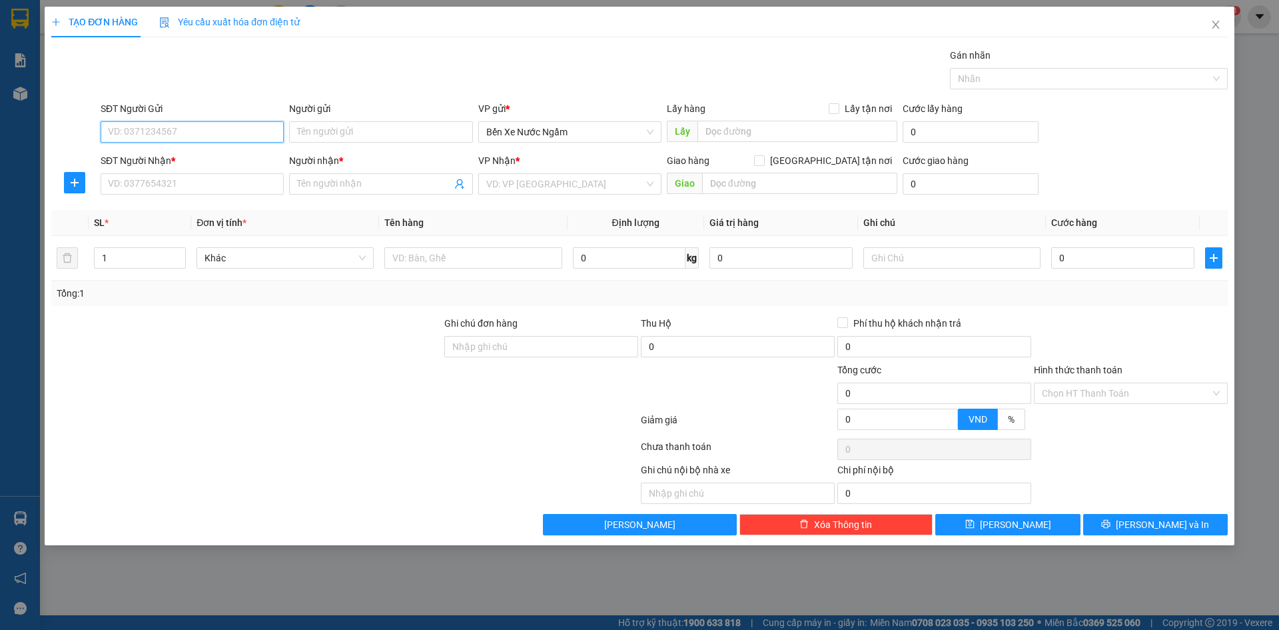
click at [247, 129] on input "SĐT Người Gửi" at bounding box center [192, 131] width 183 height 21
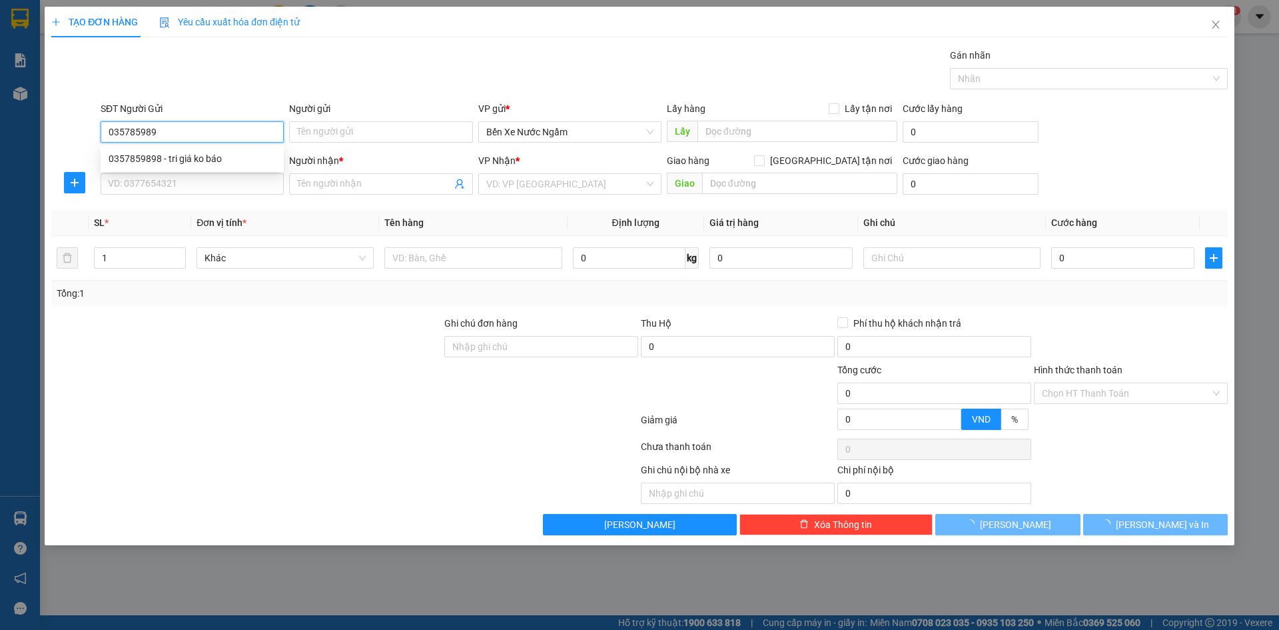
type input "0357859898"
click at [182, 162] on div "0357859898 - tri giá ko báo" at bounding box center [192, 158] width 167 height 15
type input "tri giá ko báo"
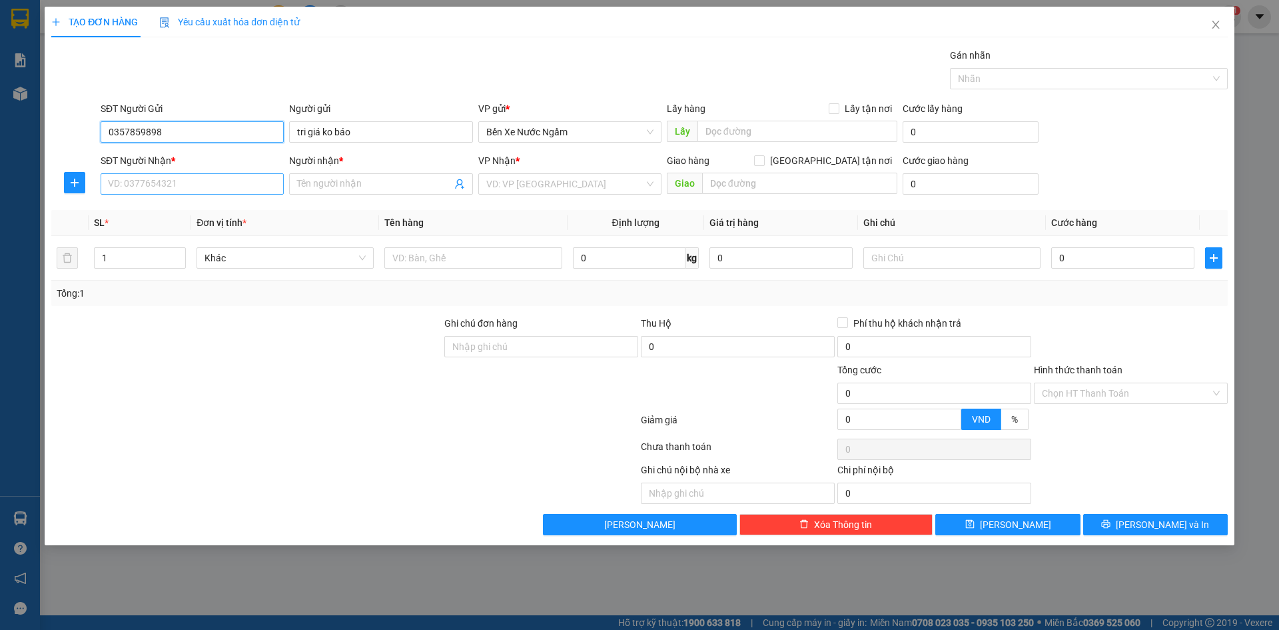
type input "0357859898"
click at [195, 183] on input "SĐT Người Nhận *" at bounding box center [192, 183] width 183 height 21
click at [182, 210] on div "0858824309 - a nam điện" at bounding box center [192, 210] width 167 height 15
type input "0858824309"
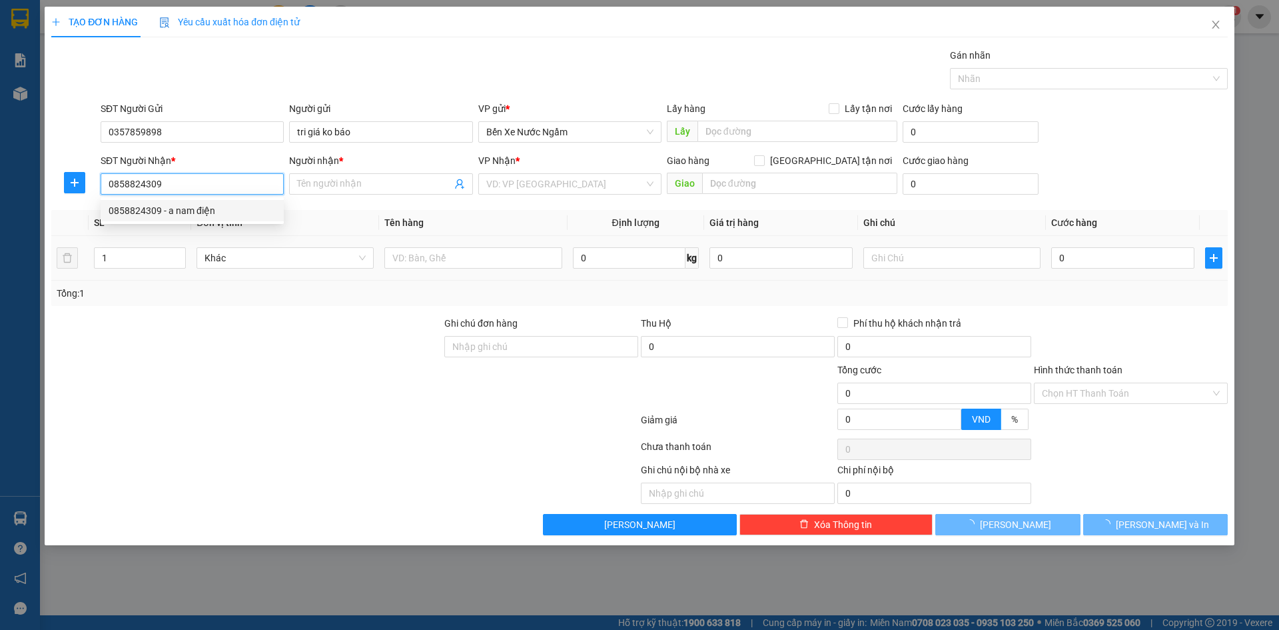
type input "a nam điện"
type input "kỳ thinh"
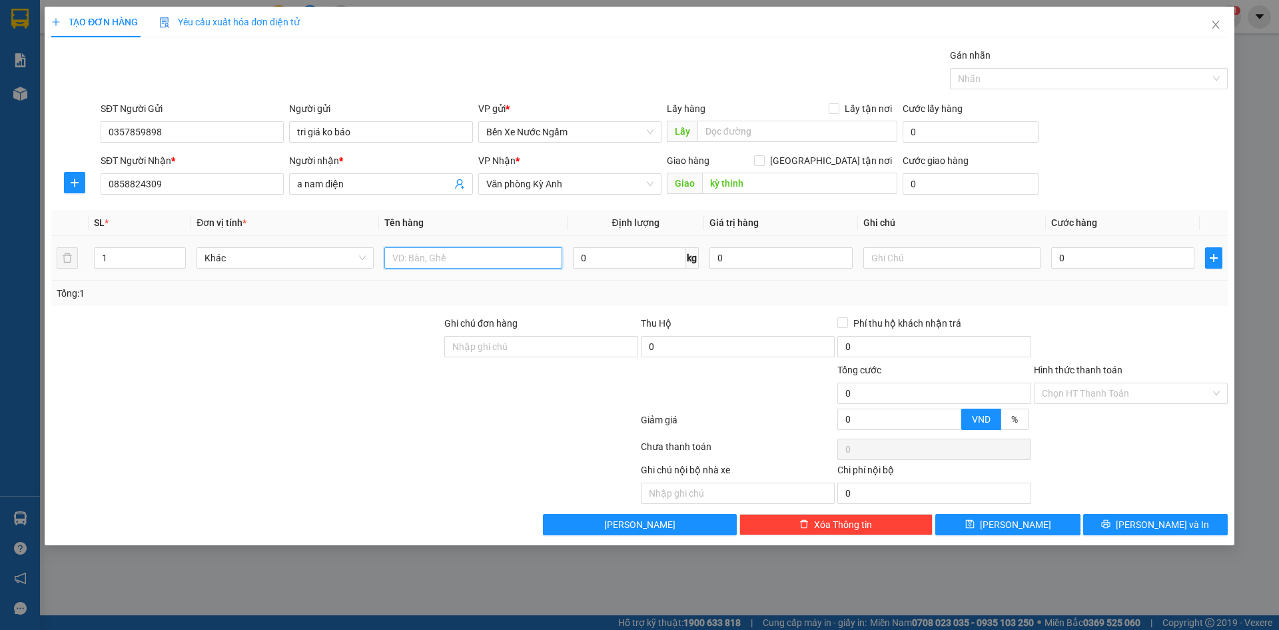
click at [446, 248] on input "text" at bounding box center [472, 257] width 177 height 21
type input "1 hôp pt"
click at [1075, 256] on input "0" at bounding box center [1122, 257] width 143 height 21
type input "5"
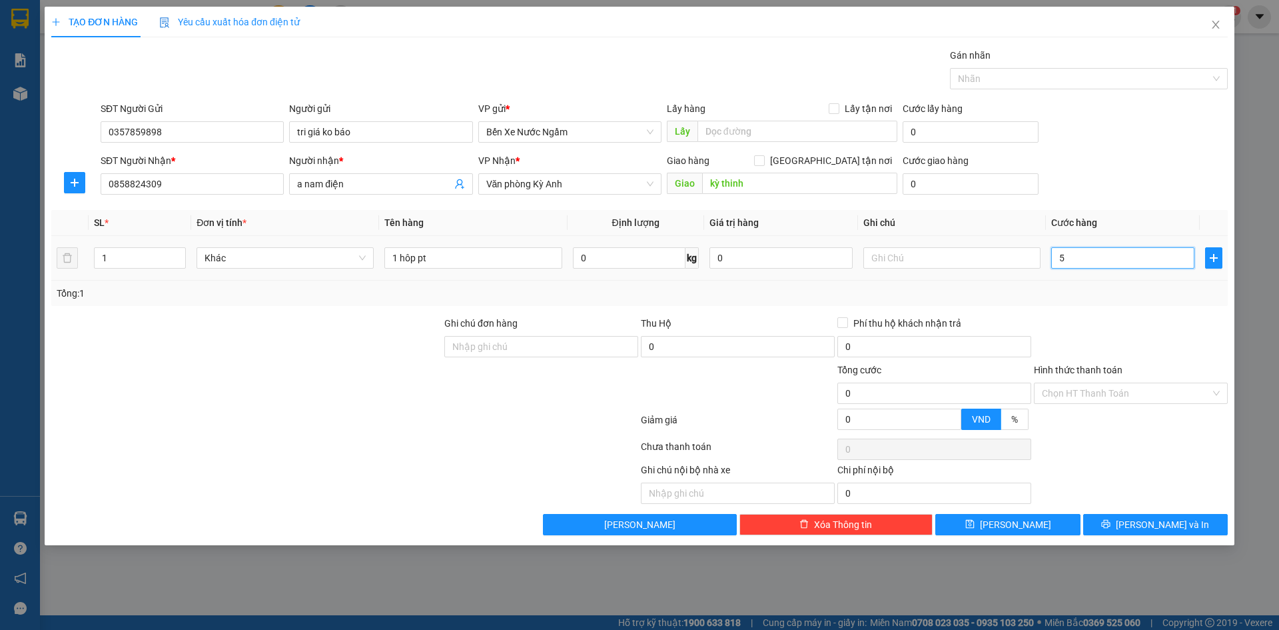
type input "5"
type input "50"
type input "500"
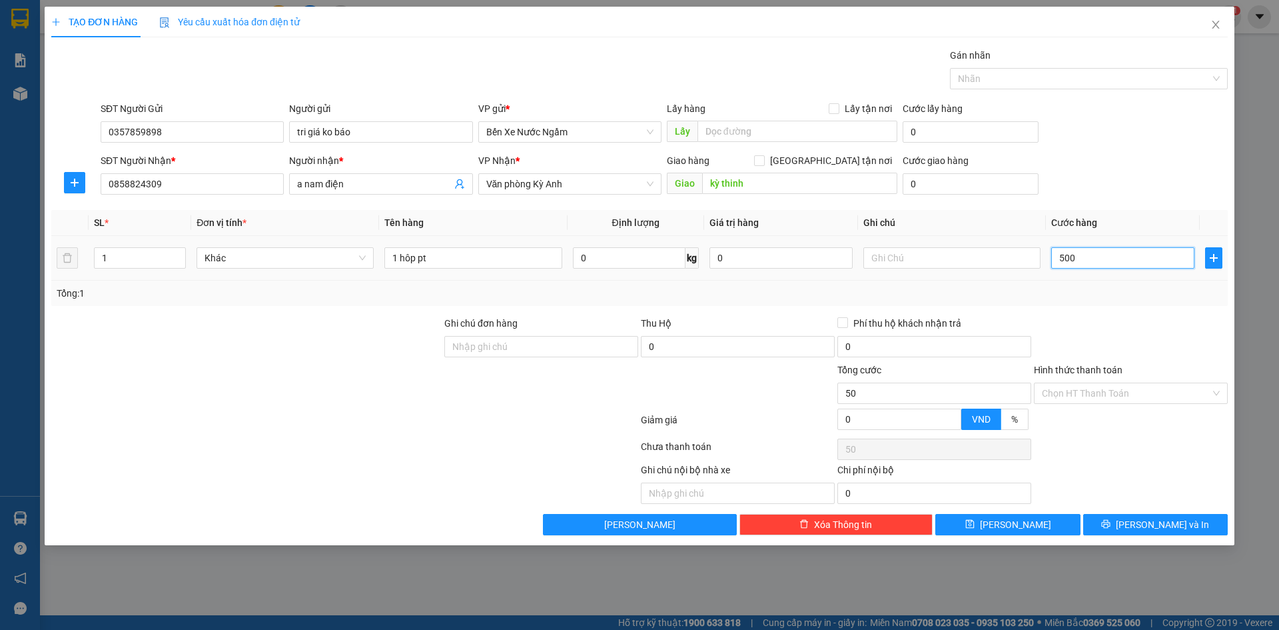
type input "500"
type input "5.000"
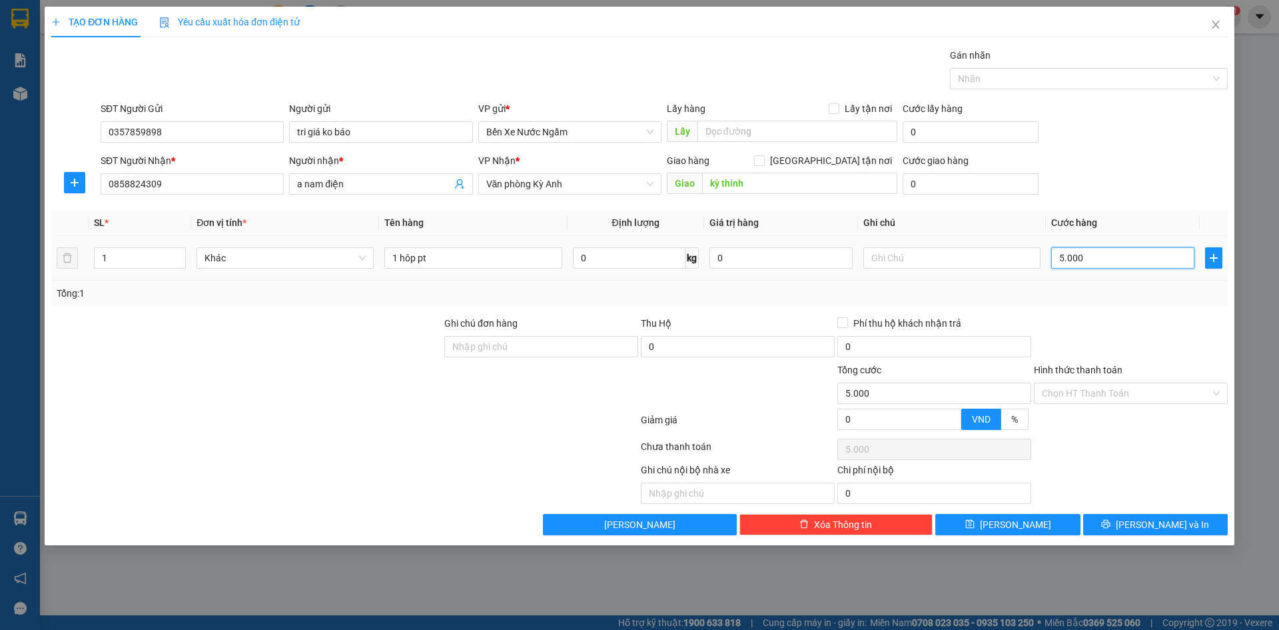
type input "50.000"
click at [1109, 524] on button "[PERSON_NAME] và In" at bounding box center [1155, 524] width 145 height 21
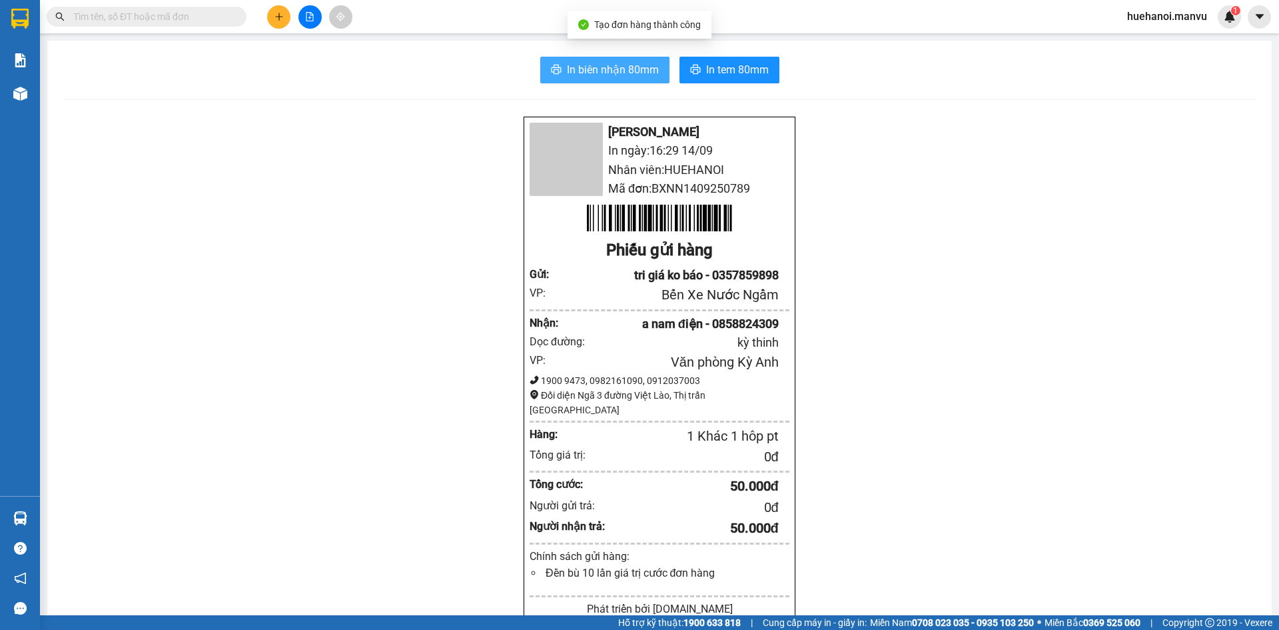
click at [573, 75] on span "In biên nhận 80mm" at bounding box center [613, 69] width 92 height 17
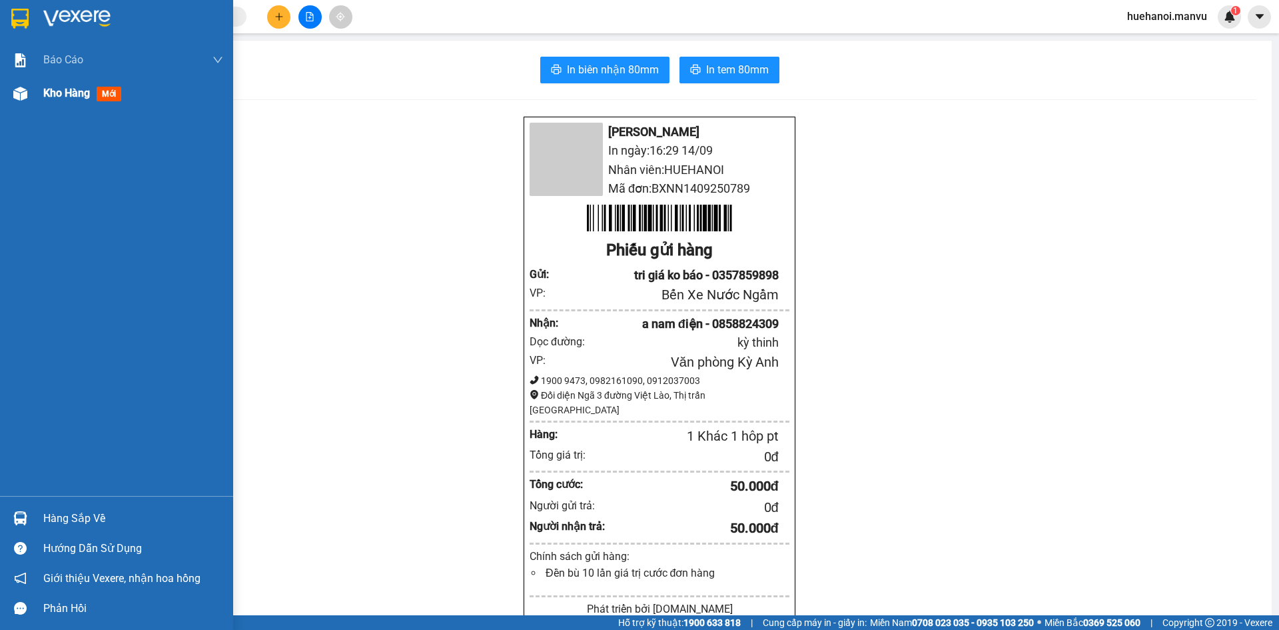
click at [59, 91] on span "Kho hàng" at bounding box center [66, 93] width 47 height 13
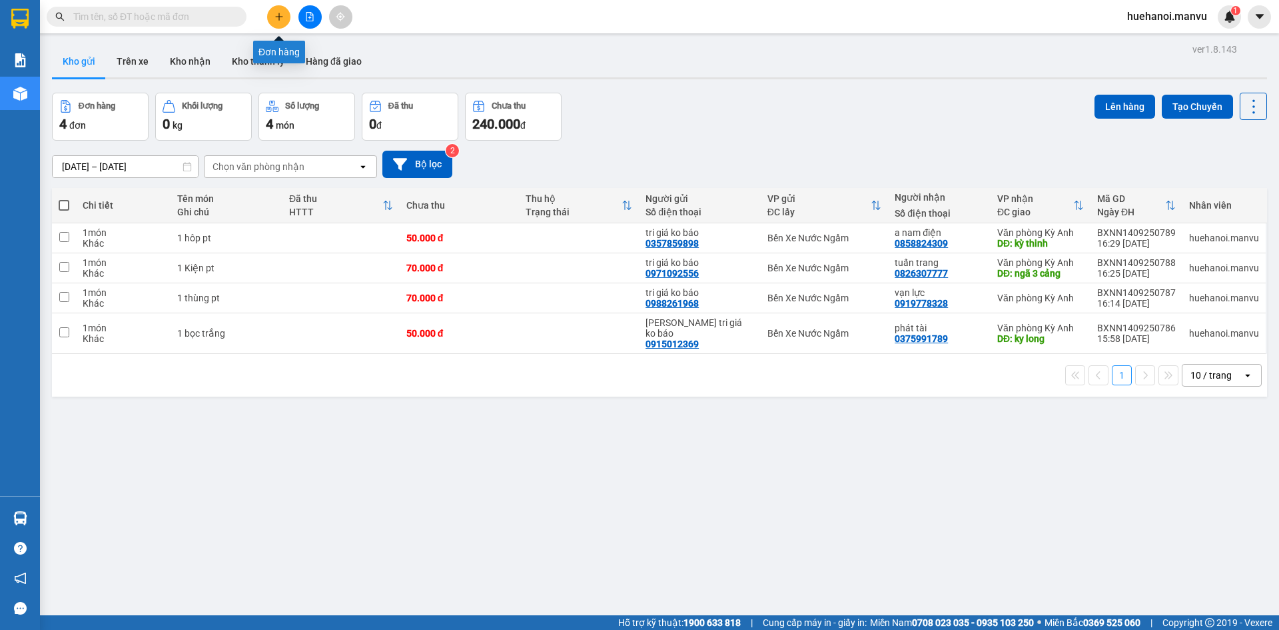
click at [276, 19] on icon "plus" at bounding box center [279, 16] width 9 height 9
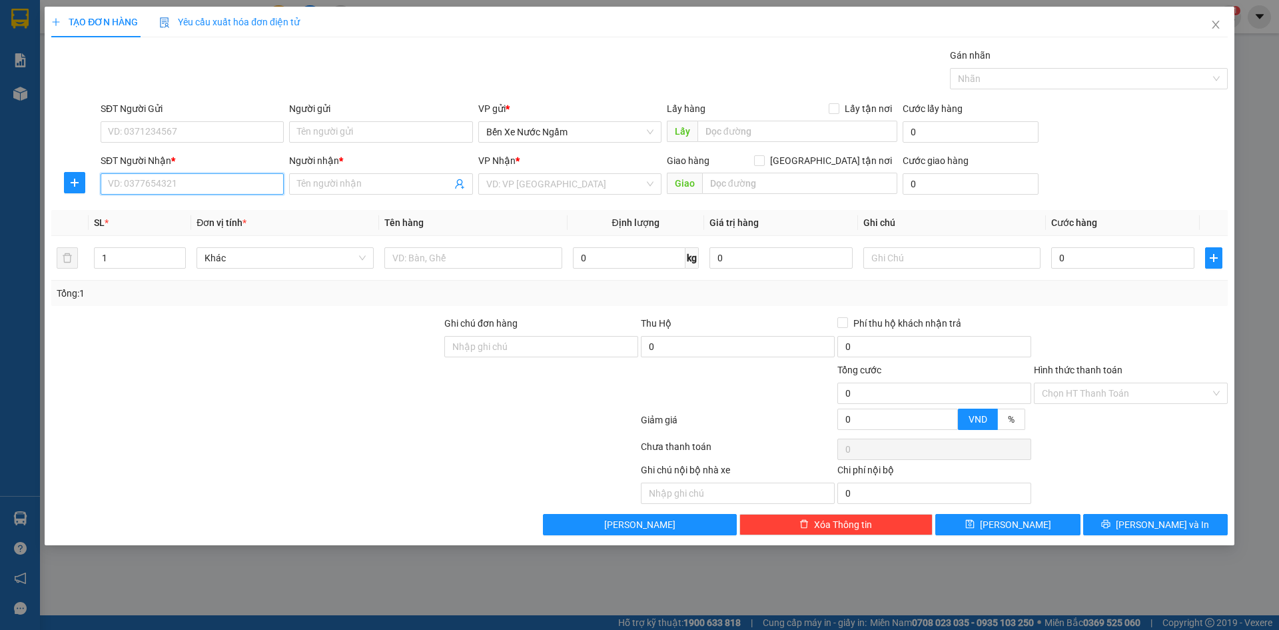
click at [164, 181] on input "SĐT Người Nhận *" at bounding box center [192, 183] width 183 height 21
type input "0932344096"
click at [160, 210] on div "0932344096 - [PERSON_NAME]" at bounding box center [192, 210] width 167 height 15
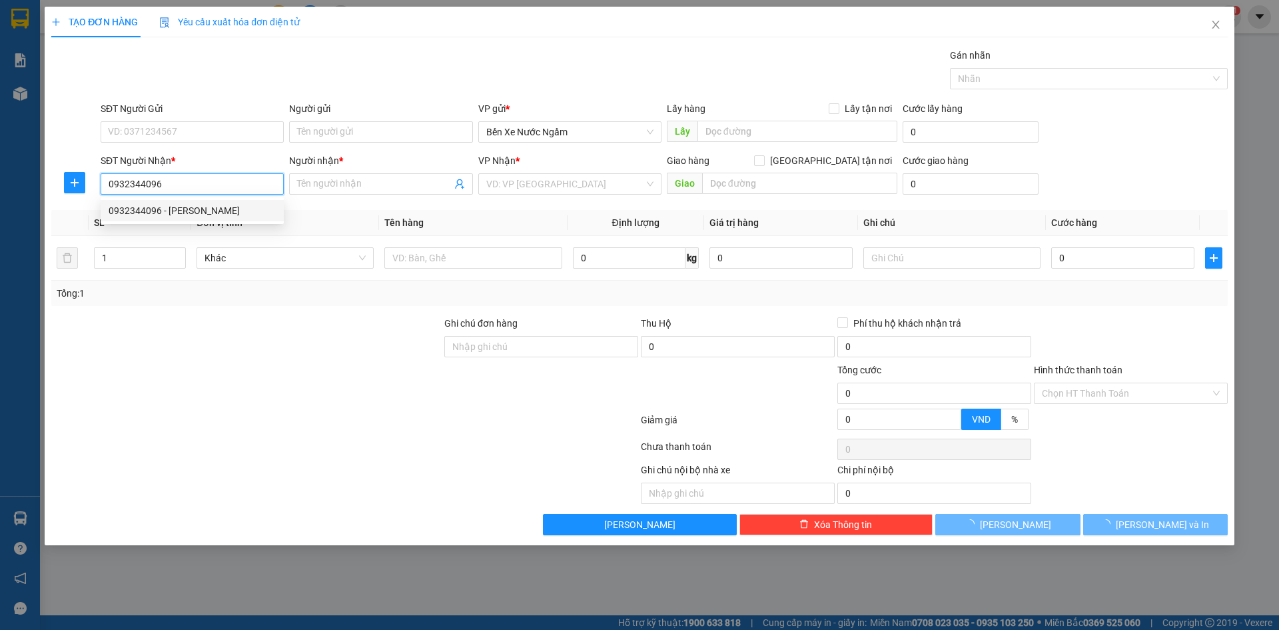
type input "hiền [PERSON_NAME]"
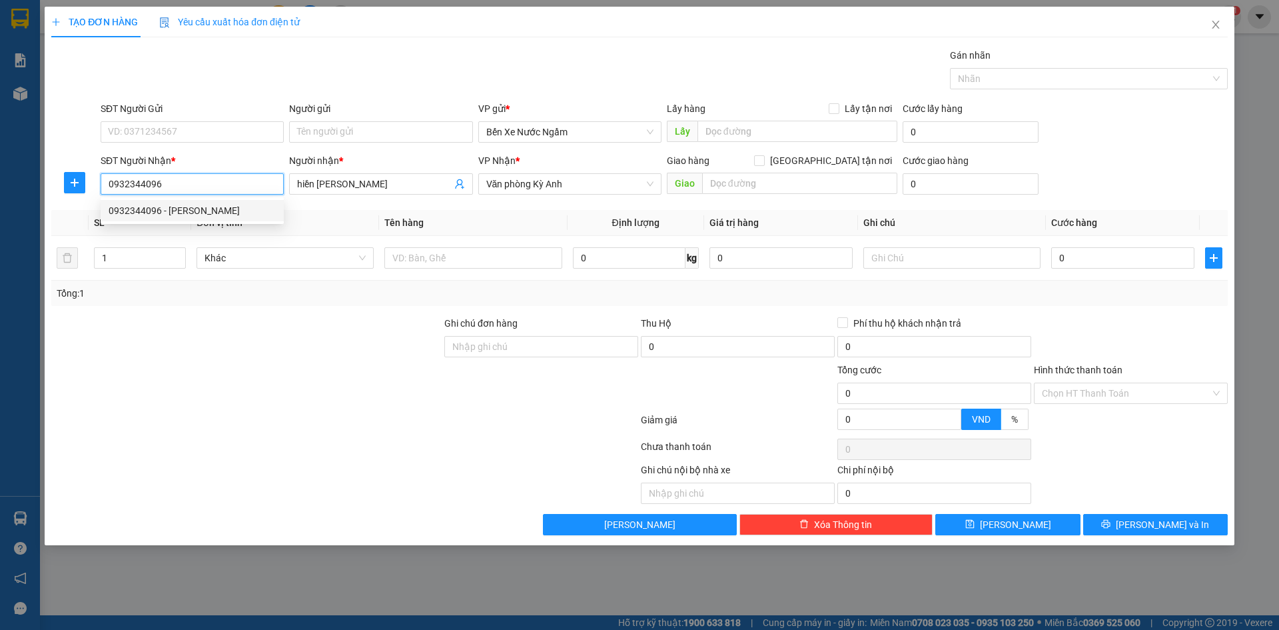
type input "0932344096"
click at [213, 113] on div "SĐT Người Gửi" at bounding box center [192, 108] width 183 height 15
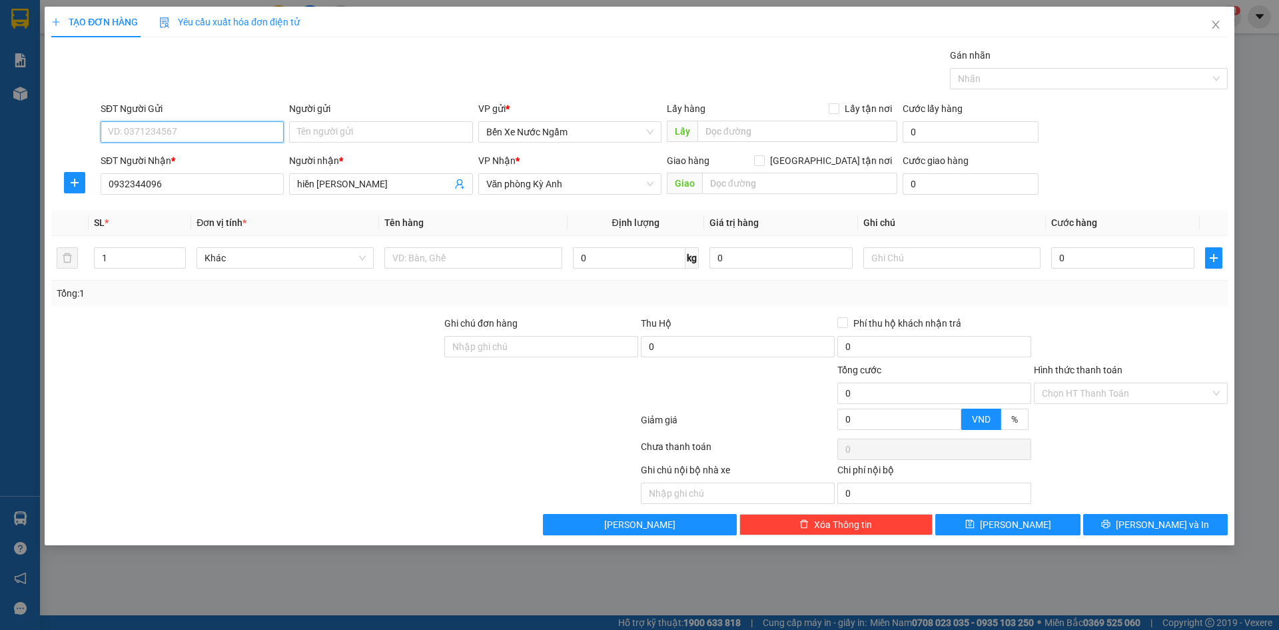
click at [213, 121] on input "SĐT Người Gửi" at bounding box center [192, 131] width 183 height 21
click at [211, 125] on input "SĐT Người Gửi" at bounding box center [192, 131] width 183 height 21
click at [183, 165] on div "0984642118 - [PERSON_NAME] tri giá ko báo" at bounding box center [202, 158] width 187 height 15
type input "0984642118"
type input "thanh vũ tri giá ko báo"
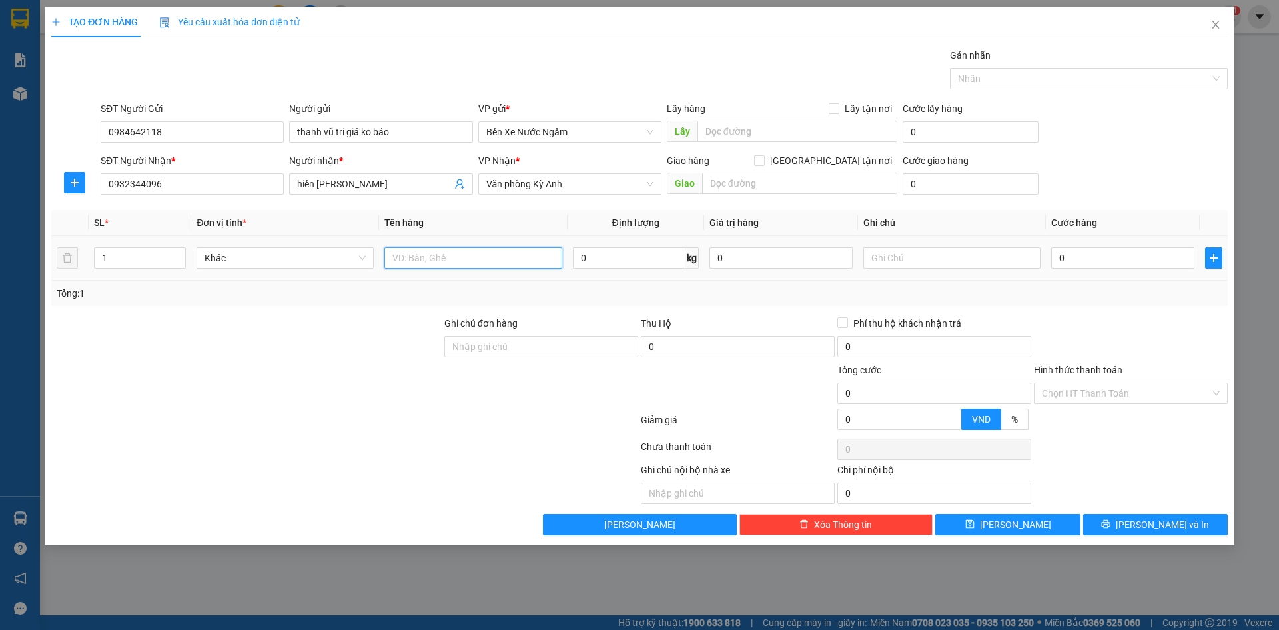
click at [422, 264] on input "text" at bounding box center [472, 257] width 177 height 21
type input "1 xốp 3 thùng 7 b0cj"
click at [1095, 256] on input "0" at bounding box center [1122, 257] width 143 height 21
type input "5"
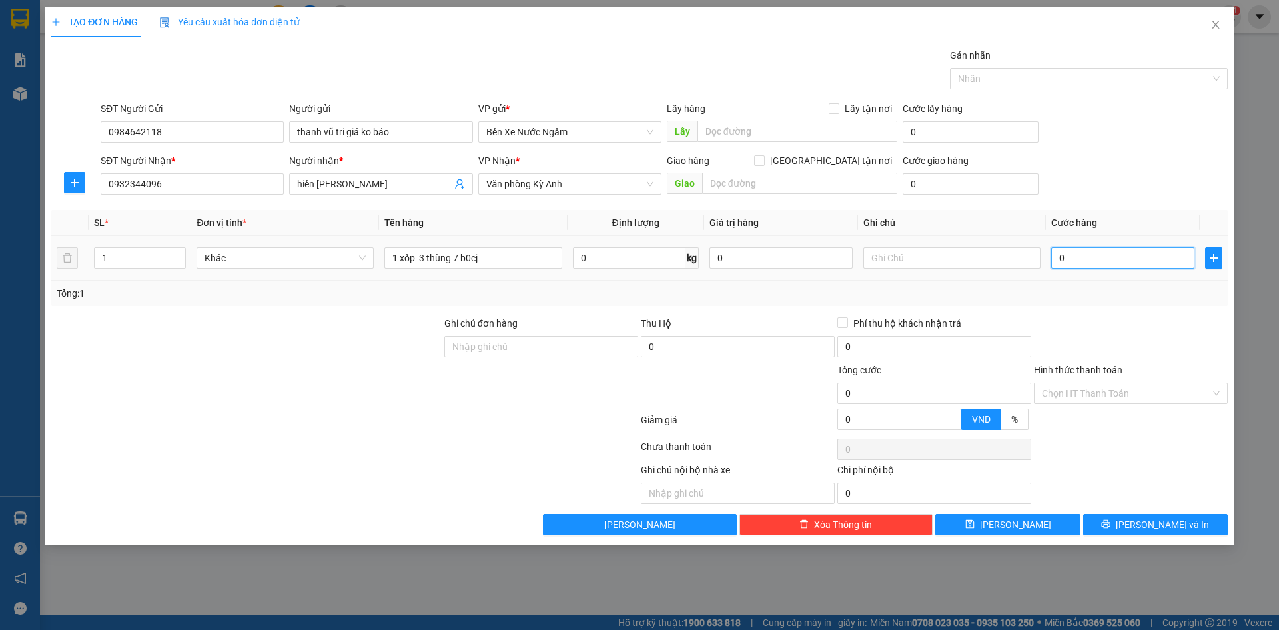
type input "5"
type input "55"
type input "550"
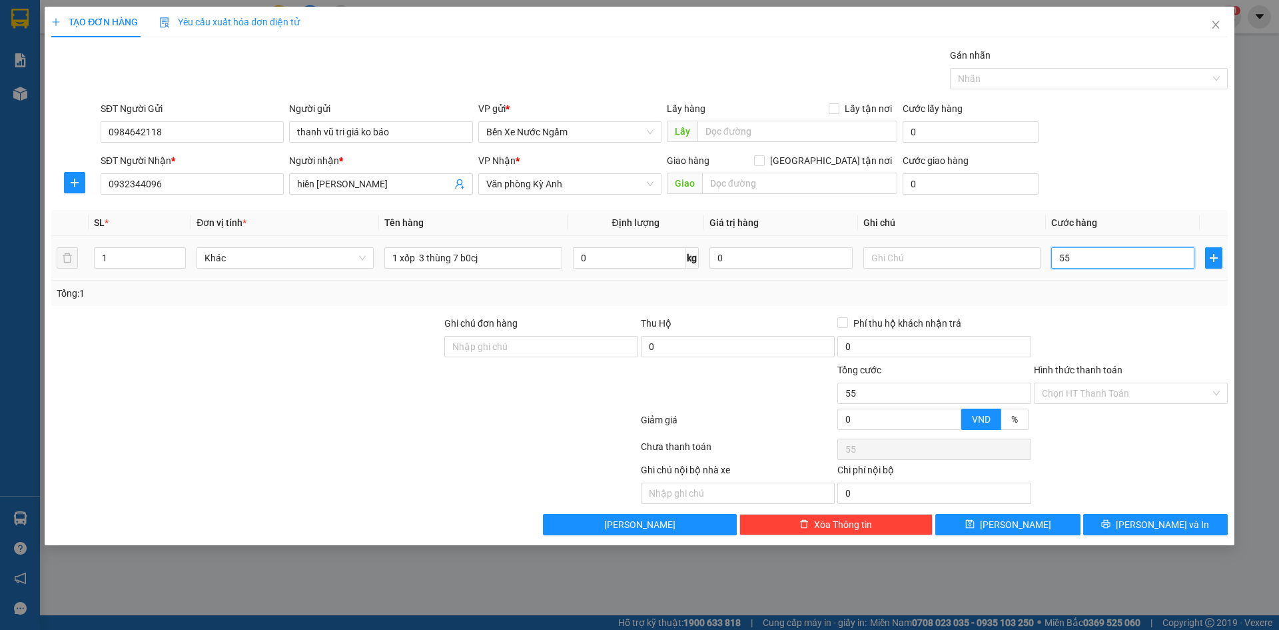
type input "550"
type input "5.500"
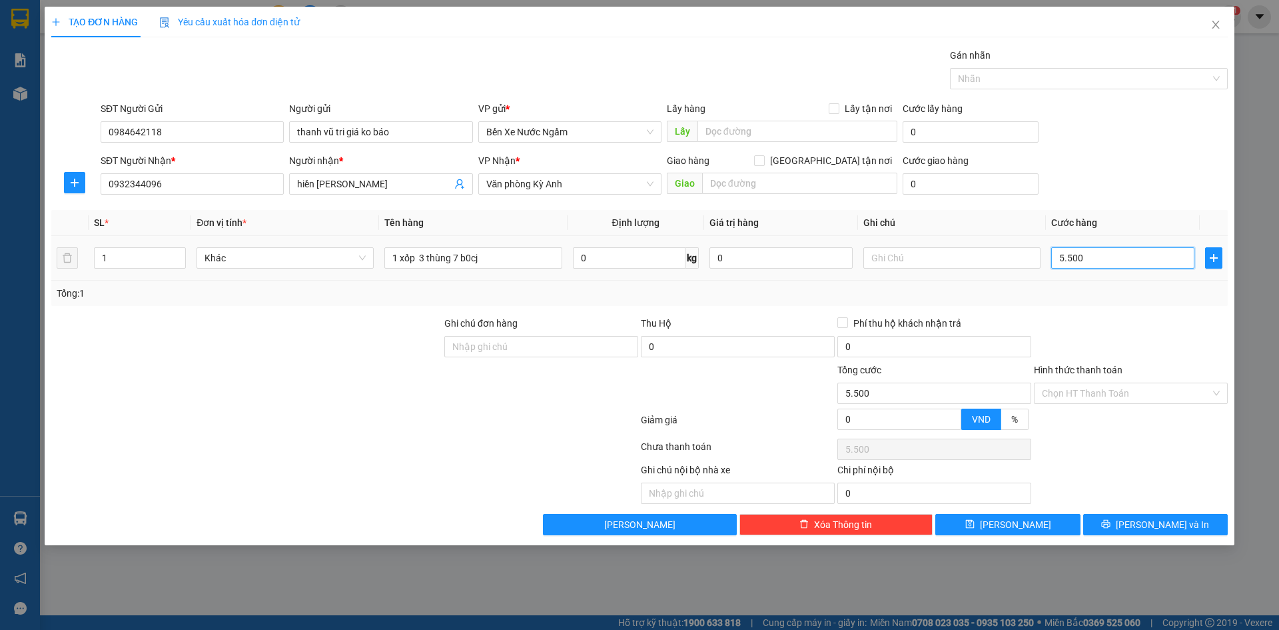
type input "55.000"
type input "550.000"
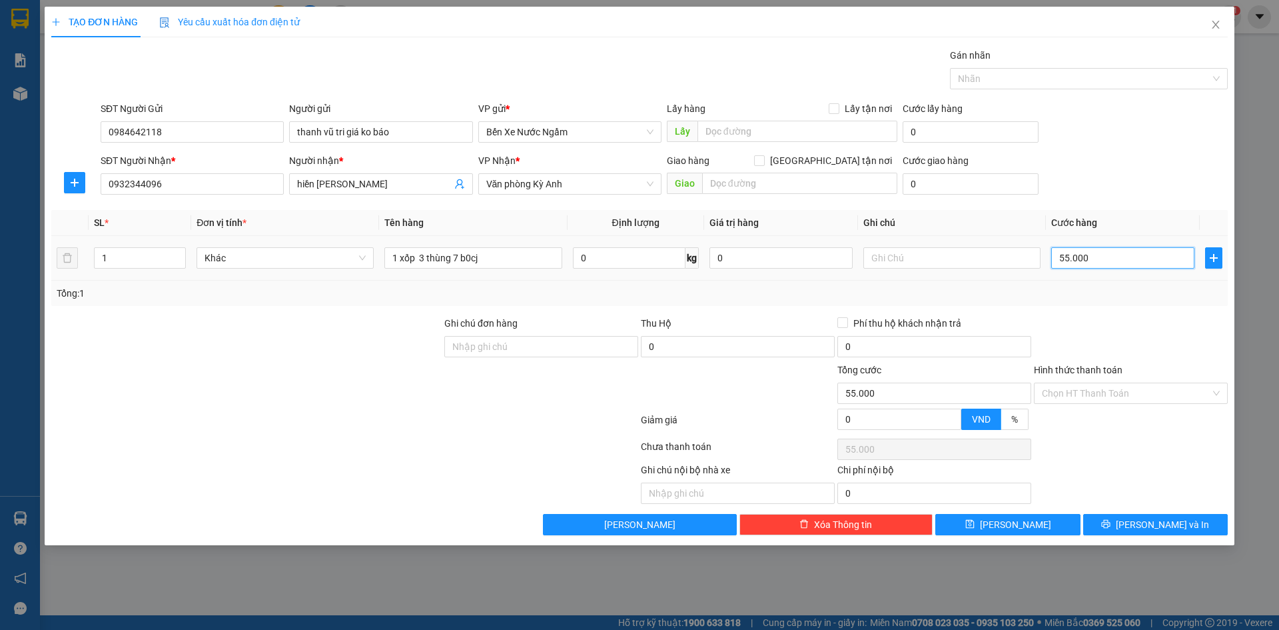
type input "550.000"
click at [1123, 519] on button "[PERSON_NAME] và In" at bounding box center [1155, 524] width 145 height 21
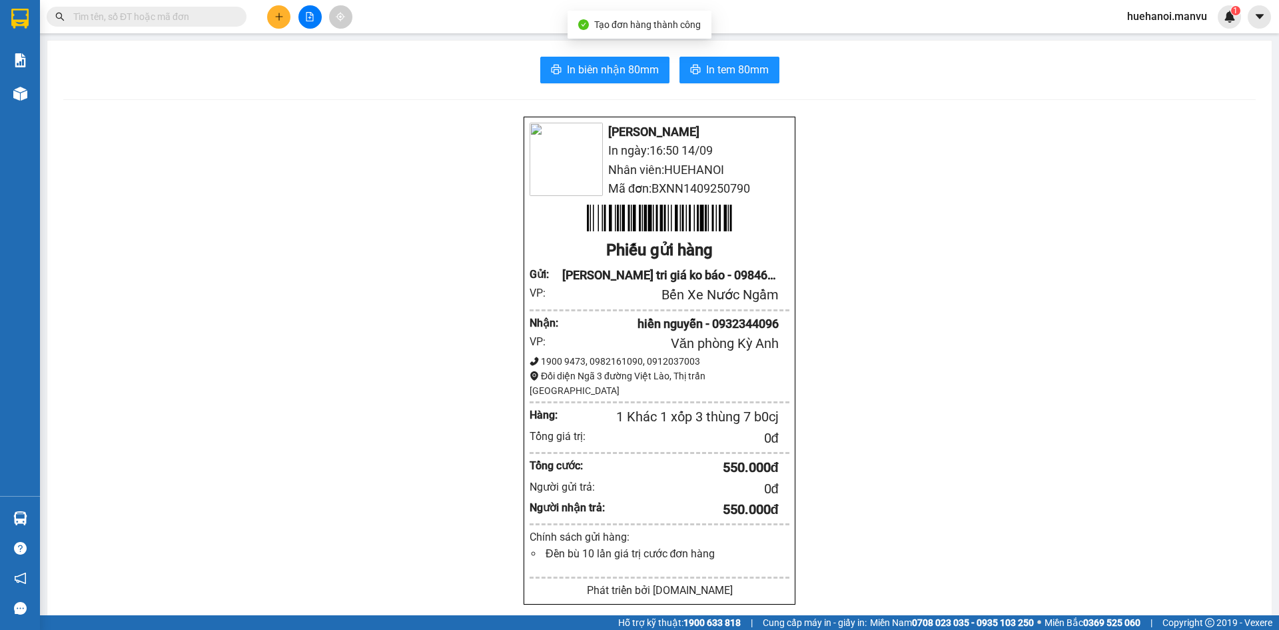
click at [28, 116] on div "Báo cáo 1. Chi tiết đơn hàng toàn nhà xe 2. Báo cáo doanh thu các văn phòng ( k…" at bounding box center [20, 269] width 40 height 452
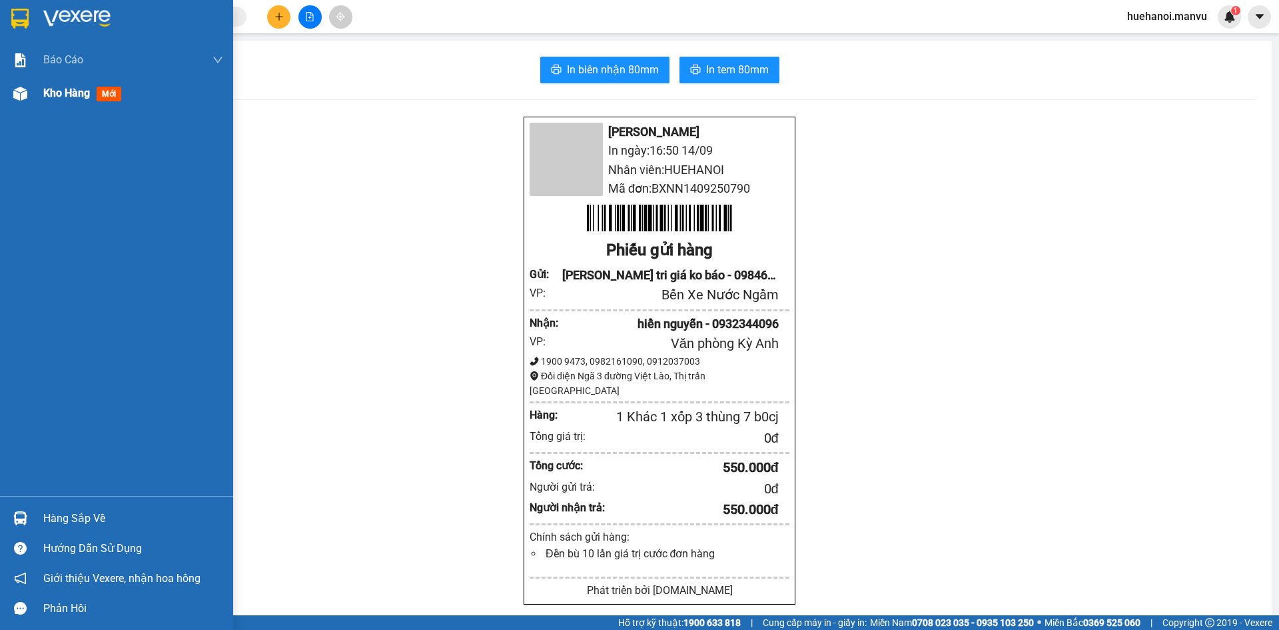
click at [45, 96] on span "Kho hàng" at bounding box center [66, 93] width 47 height 13
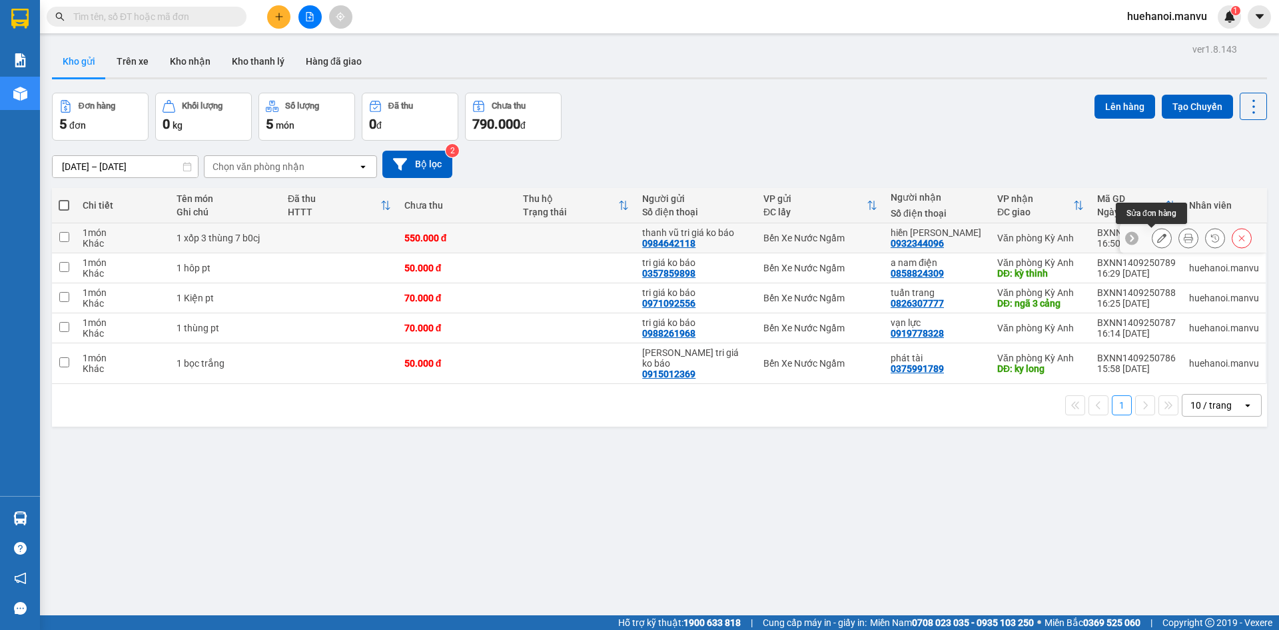
click at [1157, 237] on icon at bounding box center [1161, 237] width 9 height 9
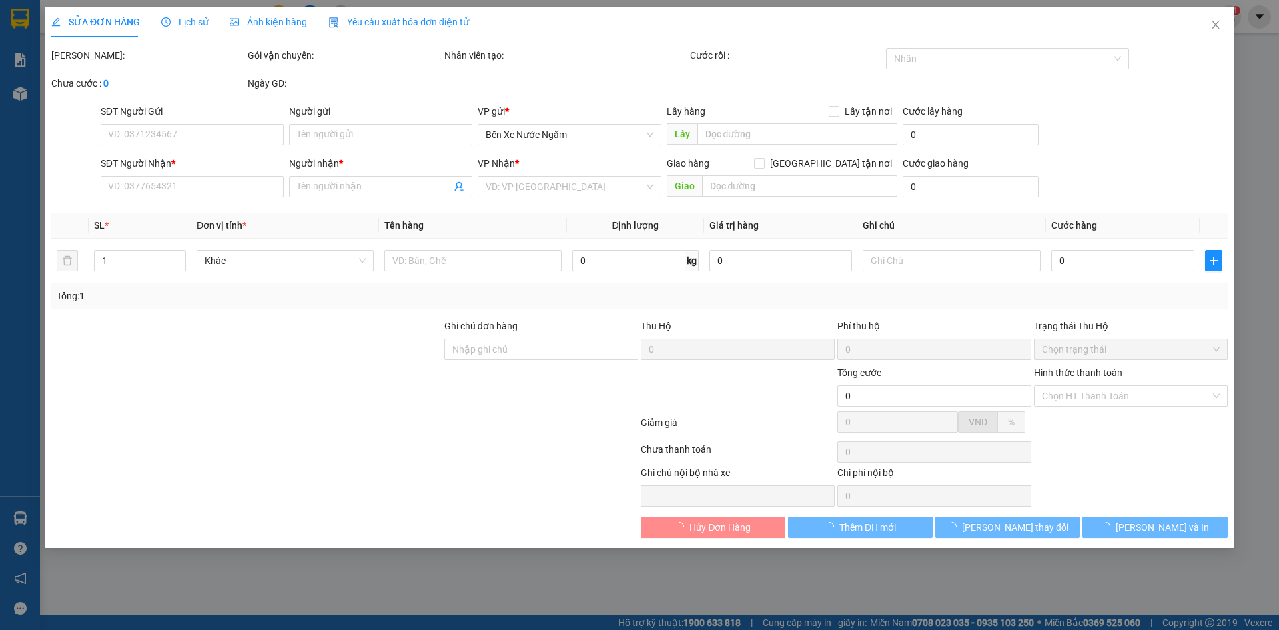
type input "0984642118"
type input "thanh vũ tri giá ko báo"
type input "0932344096"
type input "hiền [PERSON_NAME]"
type input "550.000"
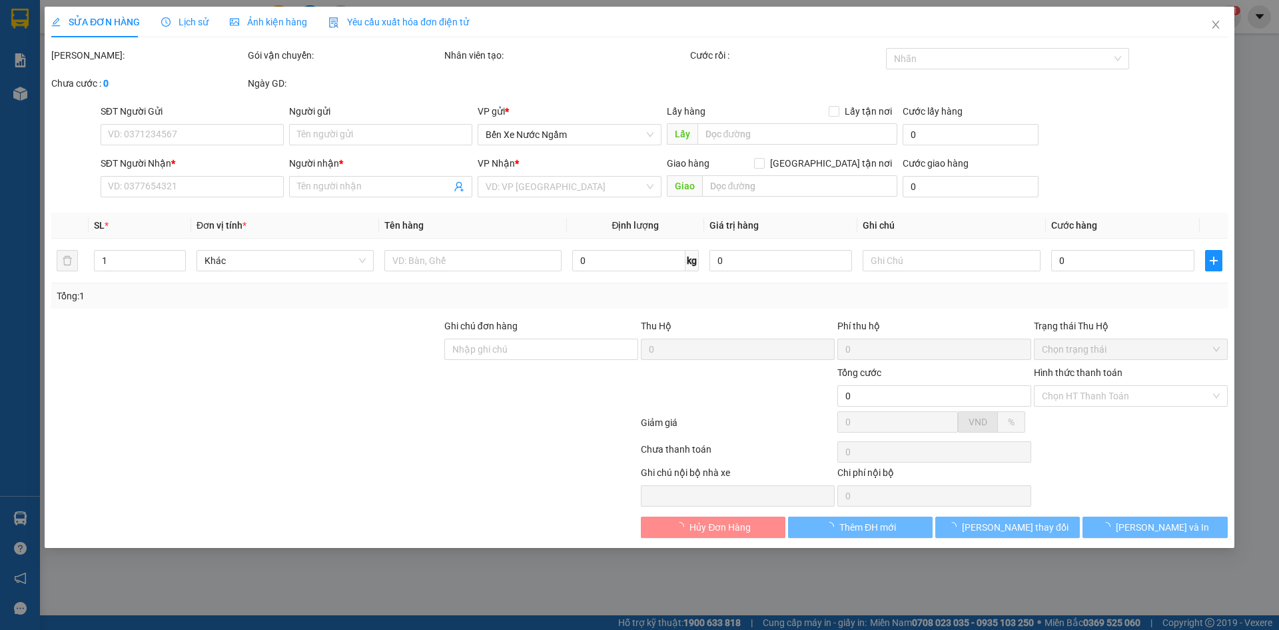
type input "550.000"
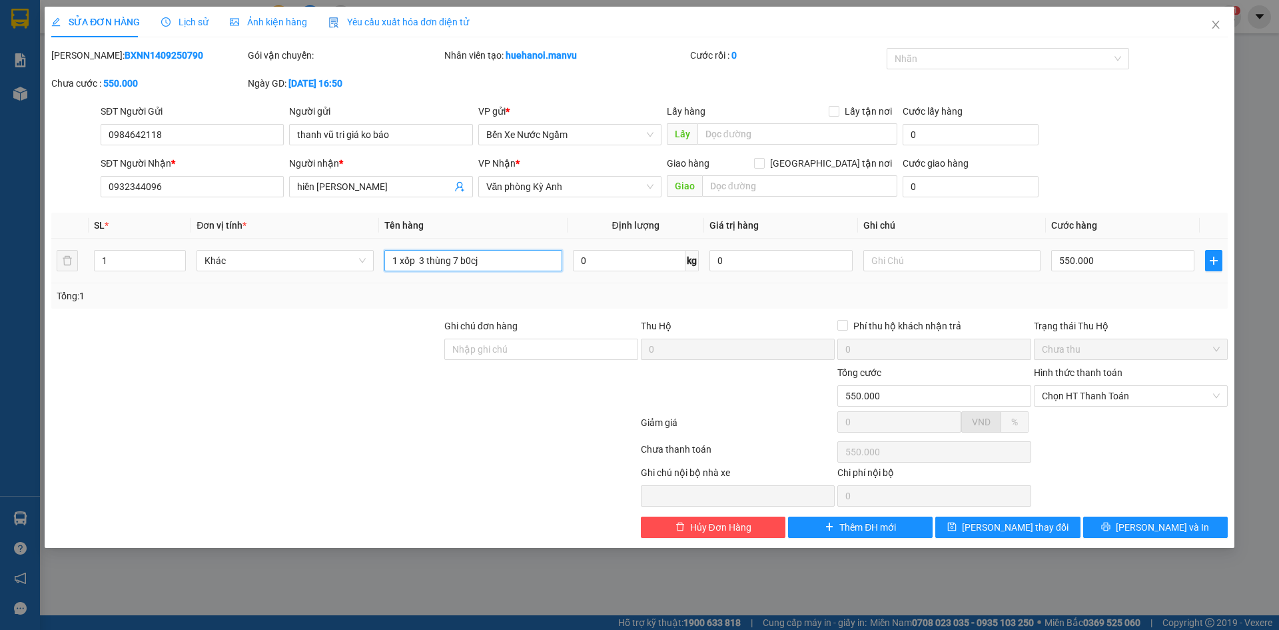
click at [484, 259] on input "1 xốp 3 thùng 7 b0cj" at bounding box center [472, 260] width 177 height 21
type input "1 xốp 3 thùng 7 bọc"
click at [1125, 530] on button "[PERSON_NAME] và In" at bounding box center [1155, 526] width 145 height 21
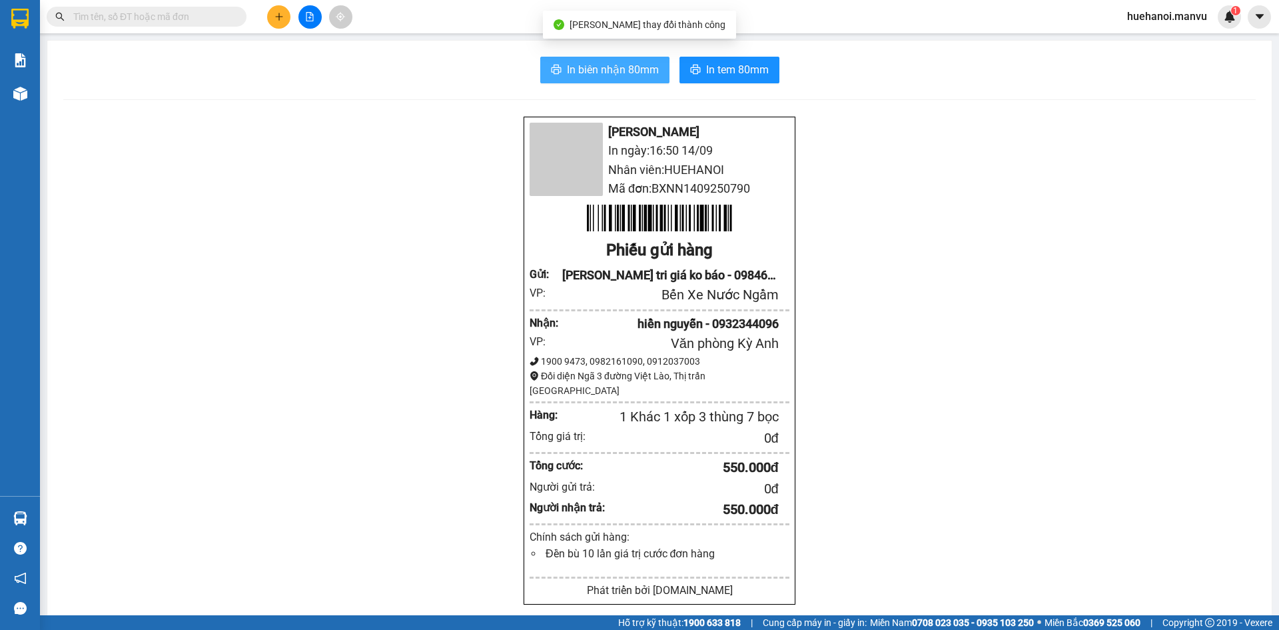
click at [603, 80] on button "In biên nhận 80mm" at bounding box center [604, 70] width 129 height 27
click at [594, 71] on span "In biên nhận 80mm" at bounding box center [613, 69] width 92 height 17
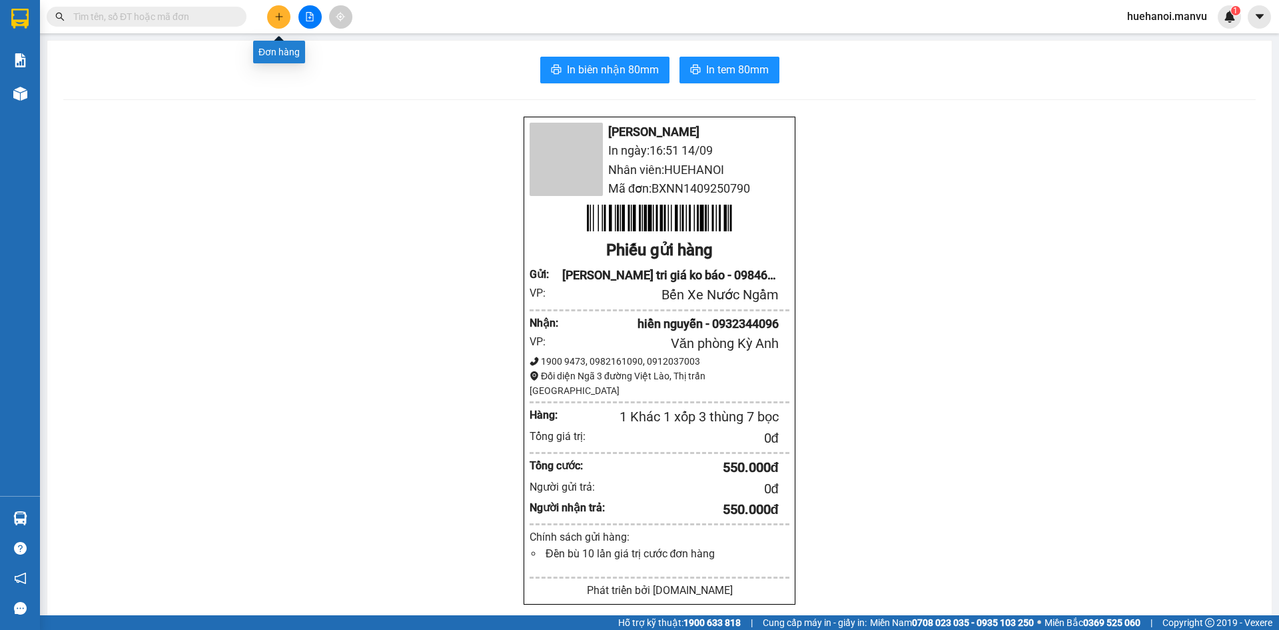
click at [280, 15] on icon "plus" at bounding box center [279, 16] width 9 height 9
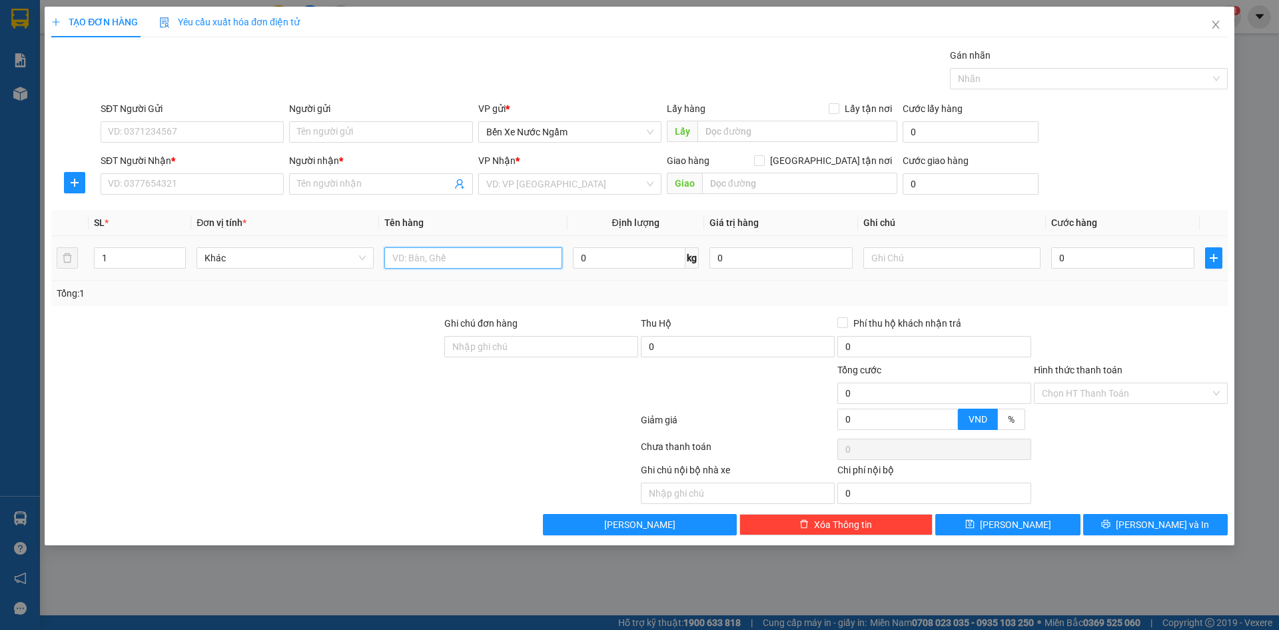
click at [425, 260] on input "text" at bounding box center [472, 257] width 177 height 21
type input "1 hôp má phanh"
click at [139, 186] on input "SĐT Người Nhận *" at bounding box center [192, 183] width 183 height 21
type input "0985029494"
click at [364, 177] on input "Người nhận *" at bounding box center [374, 184] width 154 height 15
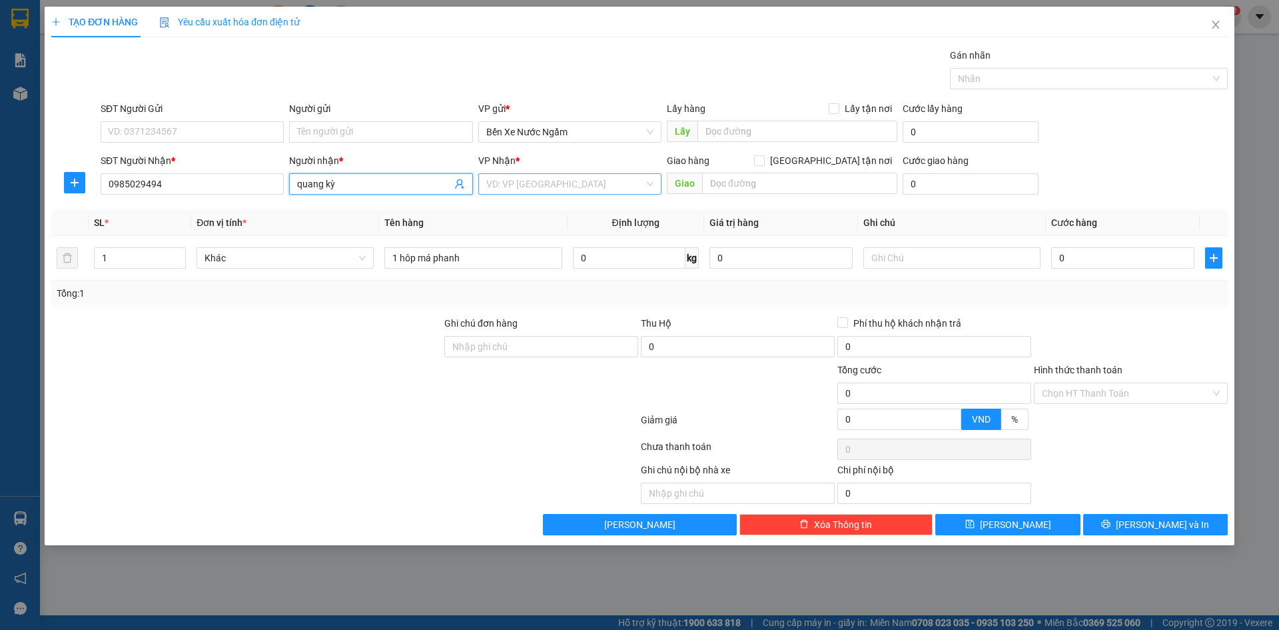
type input "quang kỳ"
click at [518, 189] on input "search" at bounding box center [565, 184] width 158 height 20
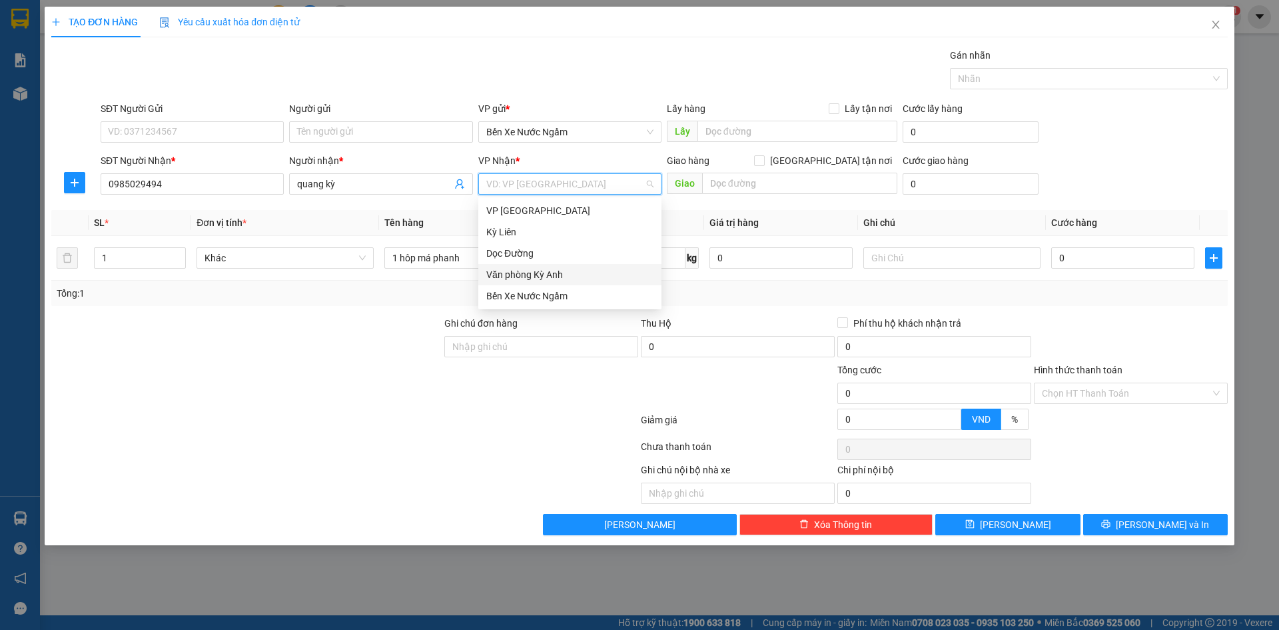
click at [532, 272] on div "Văn phòng Kỳ Anh" at bounding box center [569, 274] width 167 height 15
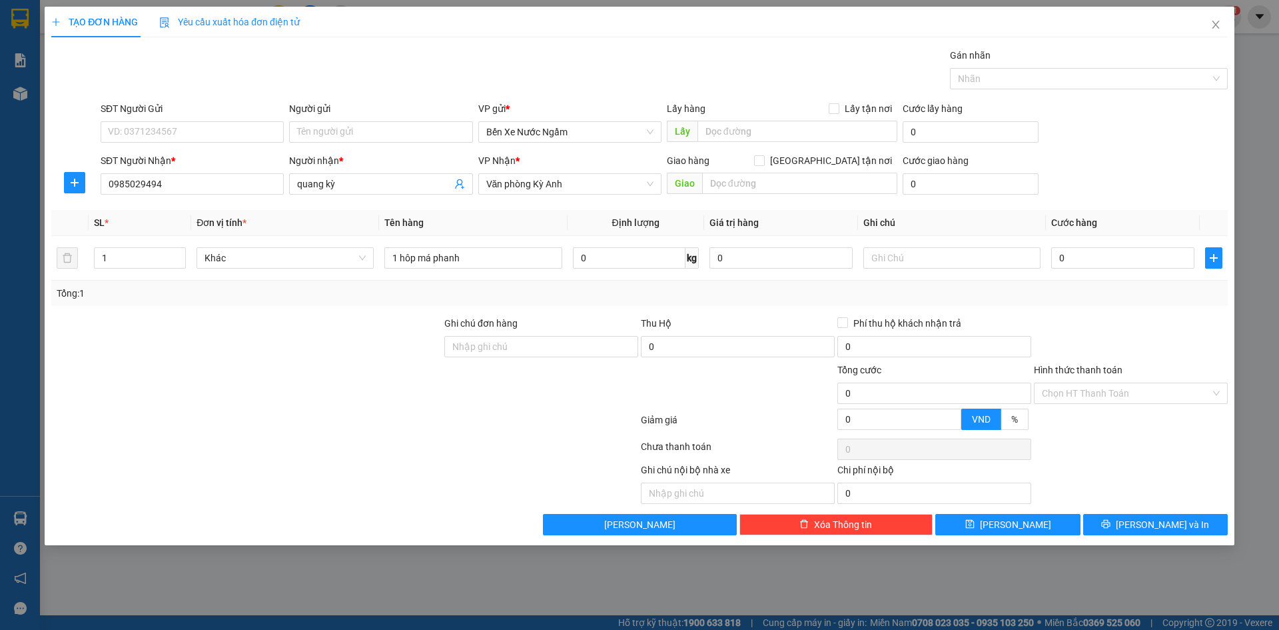
click at [759, 195] on div "Giao hàng [GEOGRAPHIC_DATA] tận nơi [GEOGRAPHIC_DATA]" at bounding box center [782, 176] width 231 height 47
click at [765, 178] on input "text" at bounding box center [799, 183] width 195 height 21
type input "cẩm vịnh"
click at [1096, 257] on input "0" at bounding box center [1122, 257] width 143 height 21
type input "5"
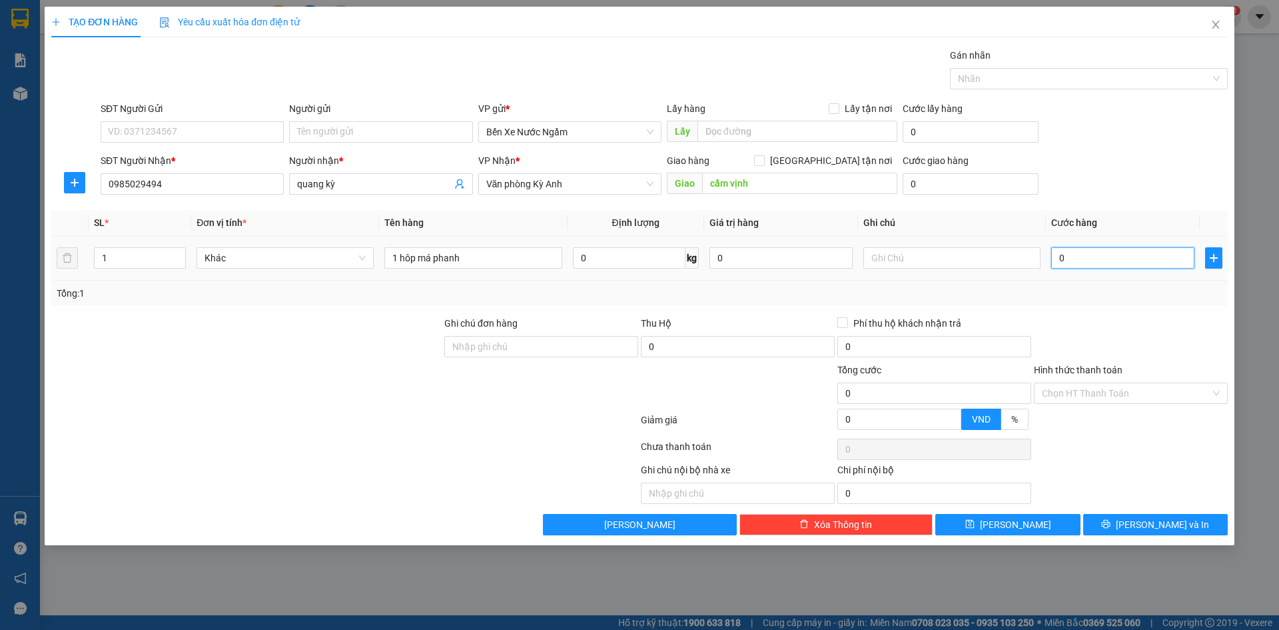
type input "5"
type input "50"
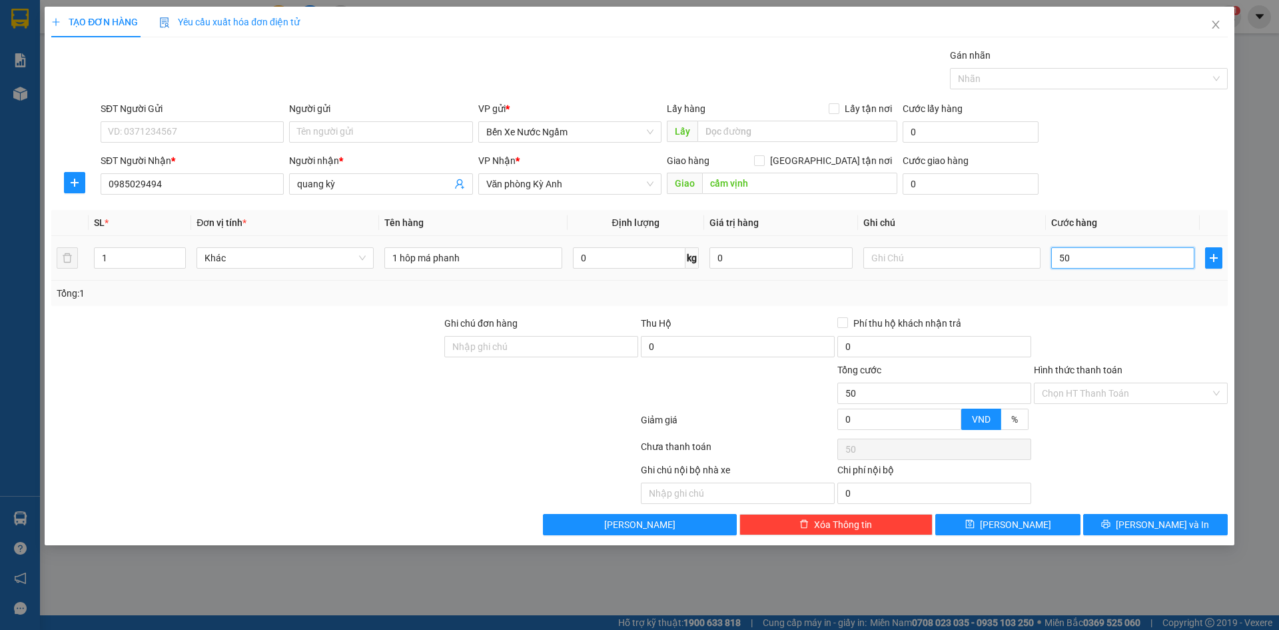
type input "500"
type input "5.000"
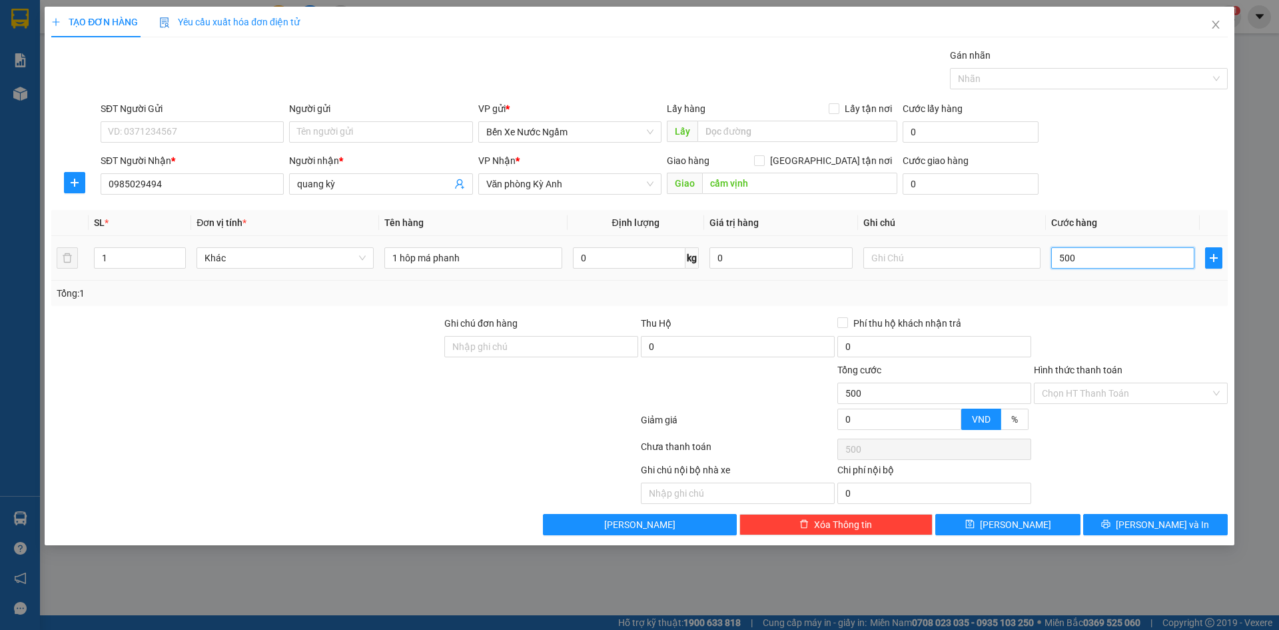
type input "5.000"
type input "50.000"
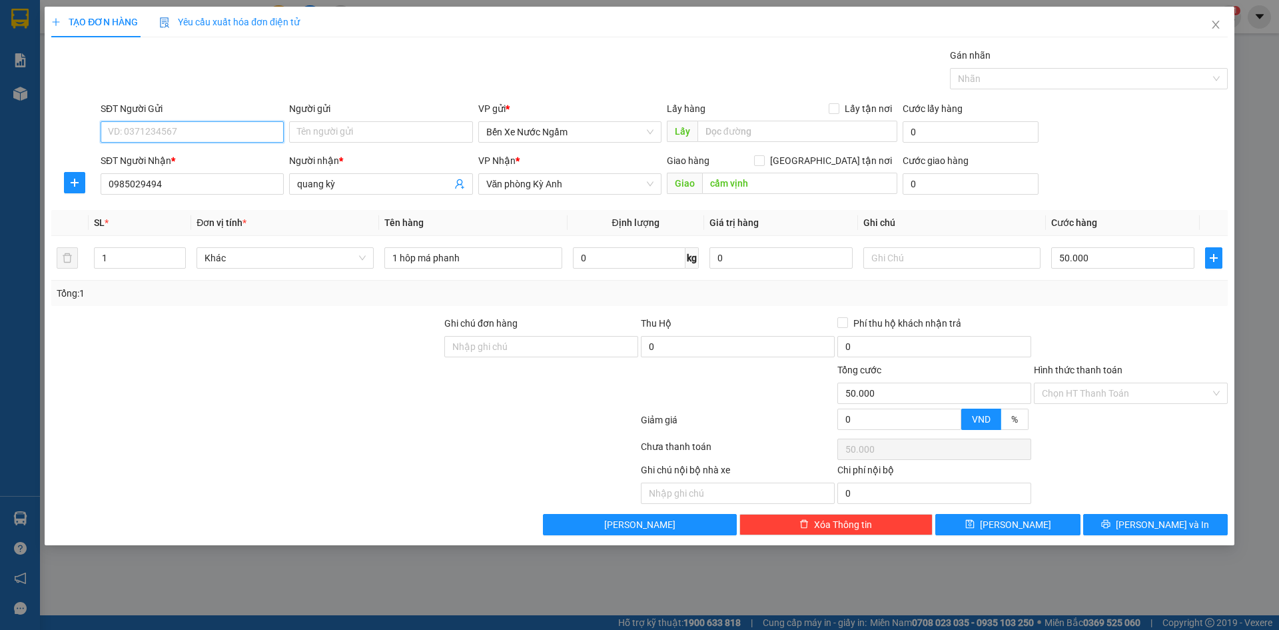
click at [192, 128] on input "SĐT Người Gửi" at bounding box center [192, 131] width 183 height 21
click at [157, 133] on input "SĐT Người Gửi" at bounding box center [192, 131] width 183 height 21
type input "0967196666"
click at [340, 119] on div "Người gửi" at bounding box center [380, 111] width 183 height 20
click at [344, 126] on input "Người gửi" at bounding box center [380, 131] width 183 height 21
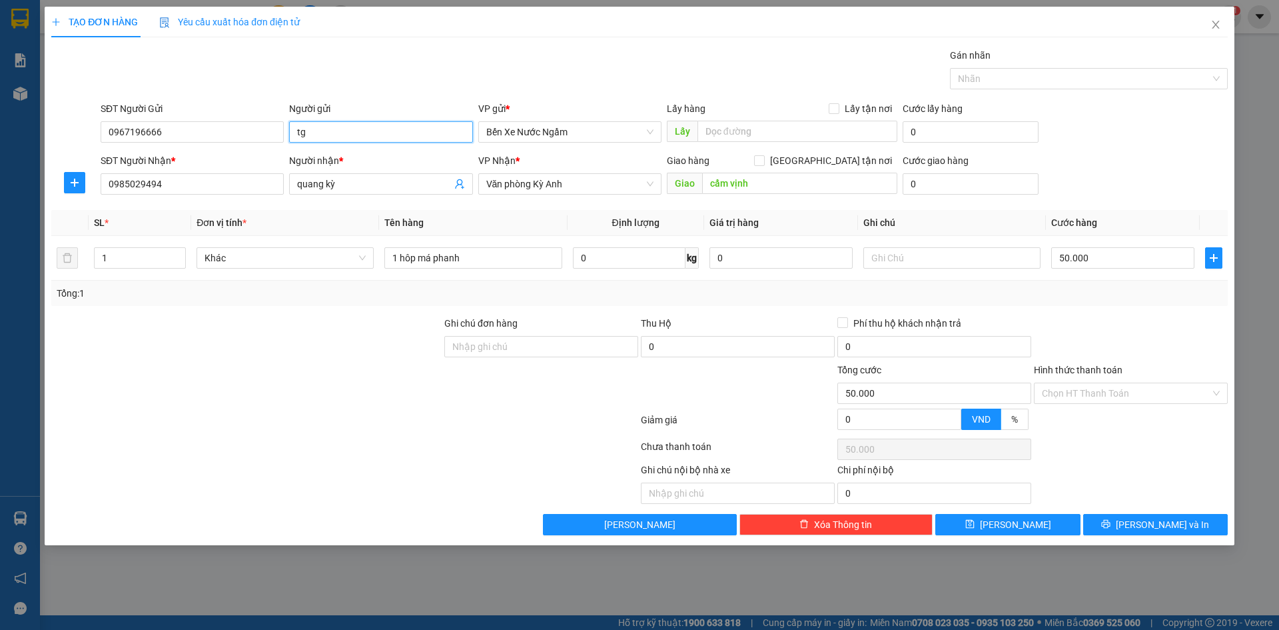
type input "t"
type input "tri giá ko báo"
click at [961, 260] on input "text" at bounding box center [952, 257] width 177 height 21
type input "cc"
click at [1139, 534] on button "[PERSON_NAME] và In" at bounding box center [1155, 524] width 145 height 21
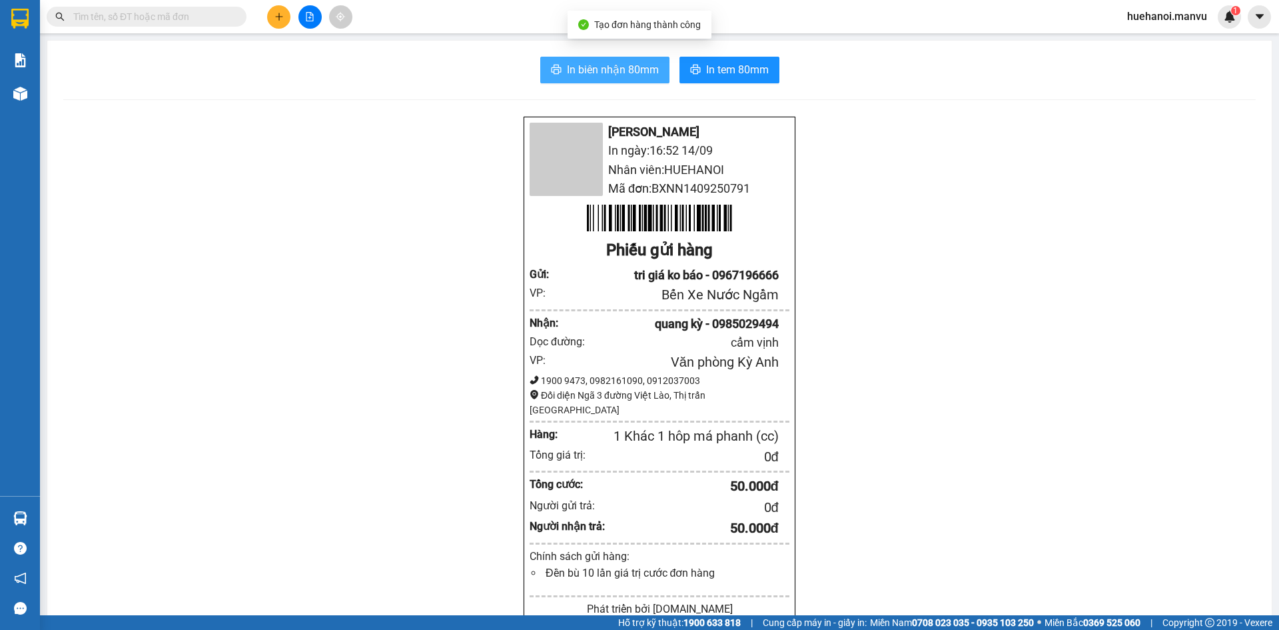
click at [643, 75] on span "In biên nhận 80mm" at bounding box center [613, 69] width 92 height 17
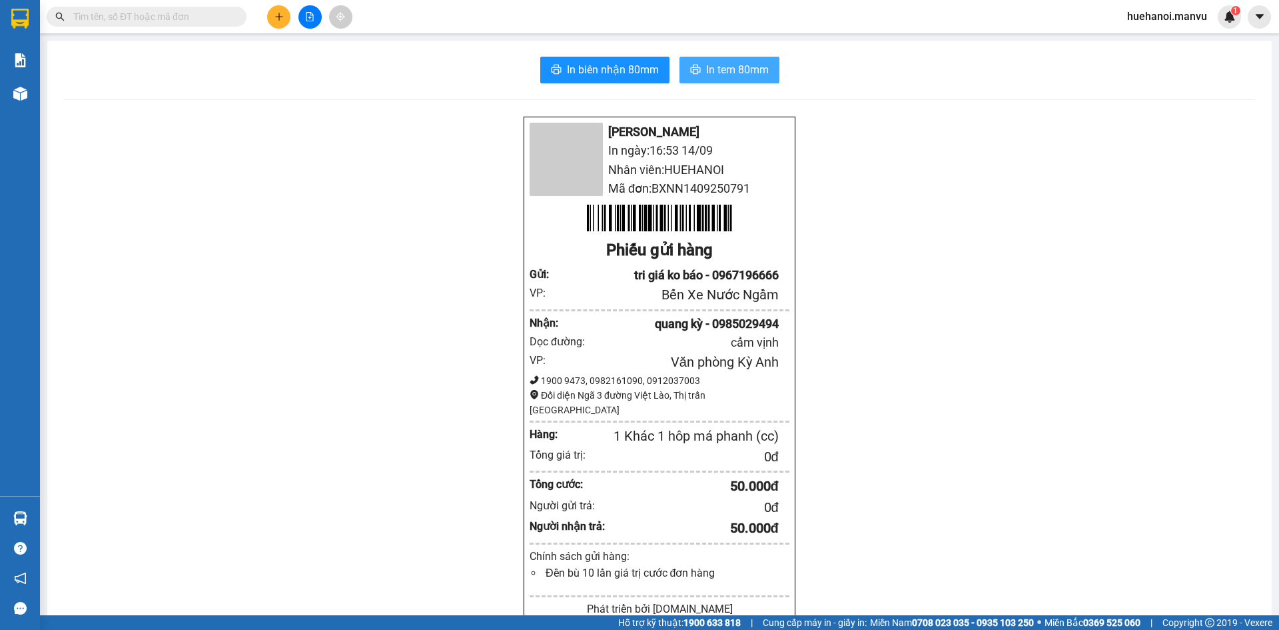
click at [719, 77] on span "In tem 80mm" at bounding box center [737, 69] width 63 height 17
